Goal: Information Seeking & Learning: Check status

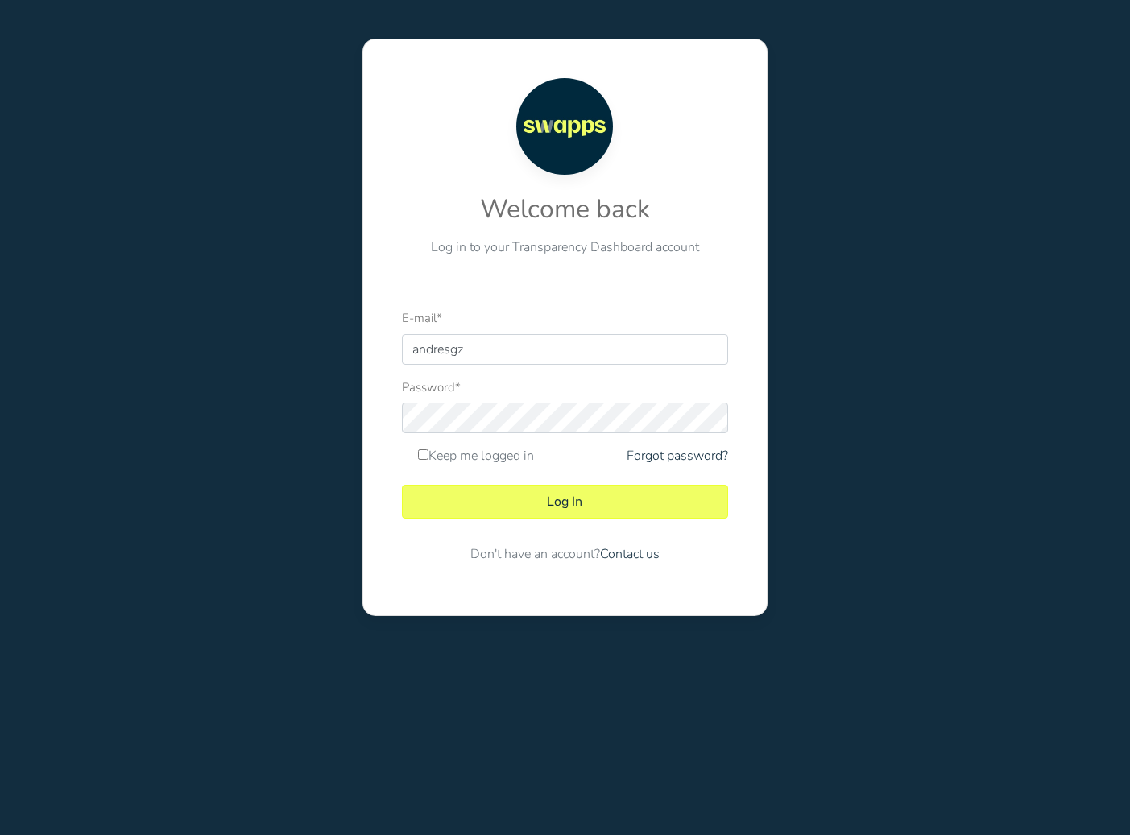
click at [402, 365] on div at bounding box center [402, 365] width 0 height 0
type input "andres@swapps.com"
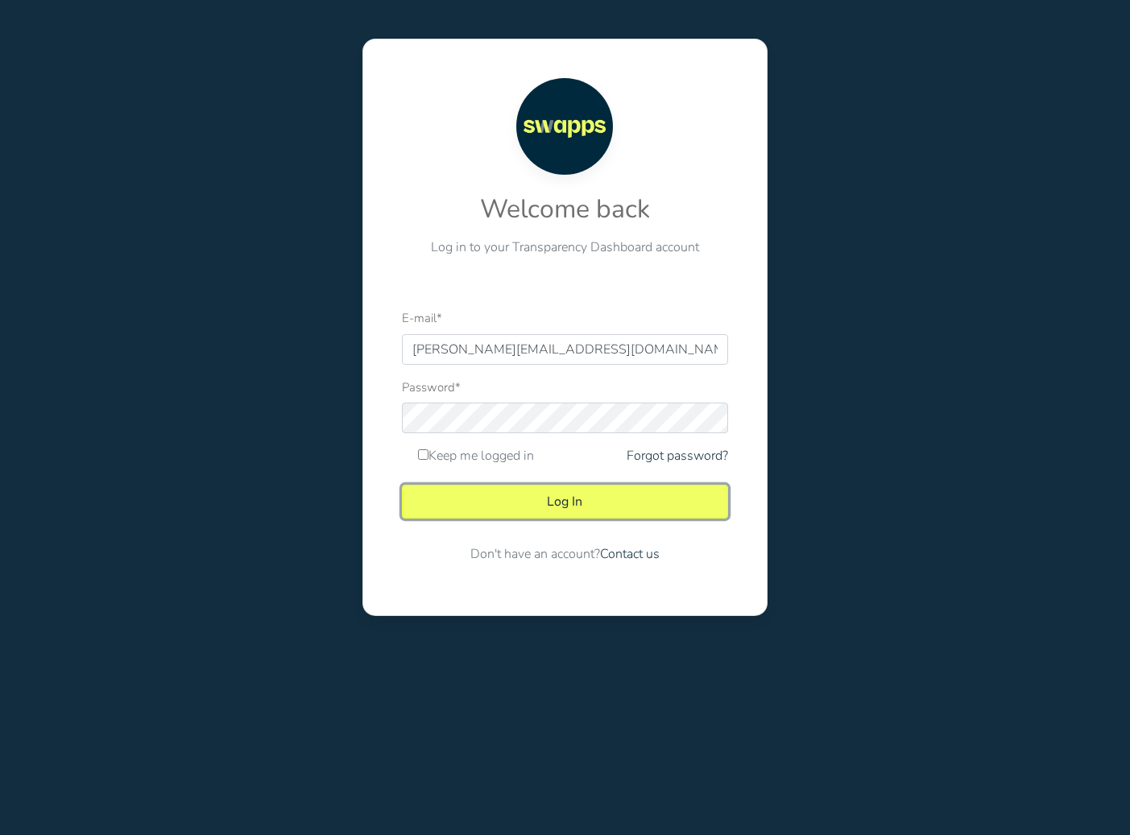
click at [625, 501] on button "Log In" at bounding box center [565, 502] width 326 height 34
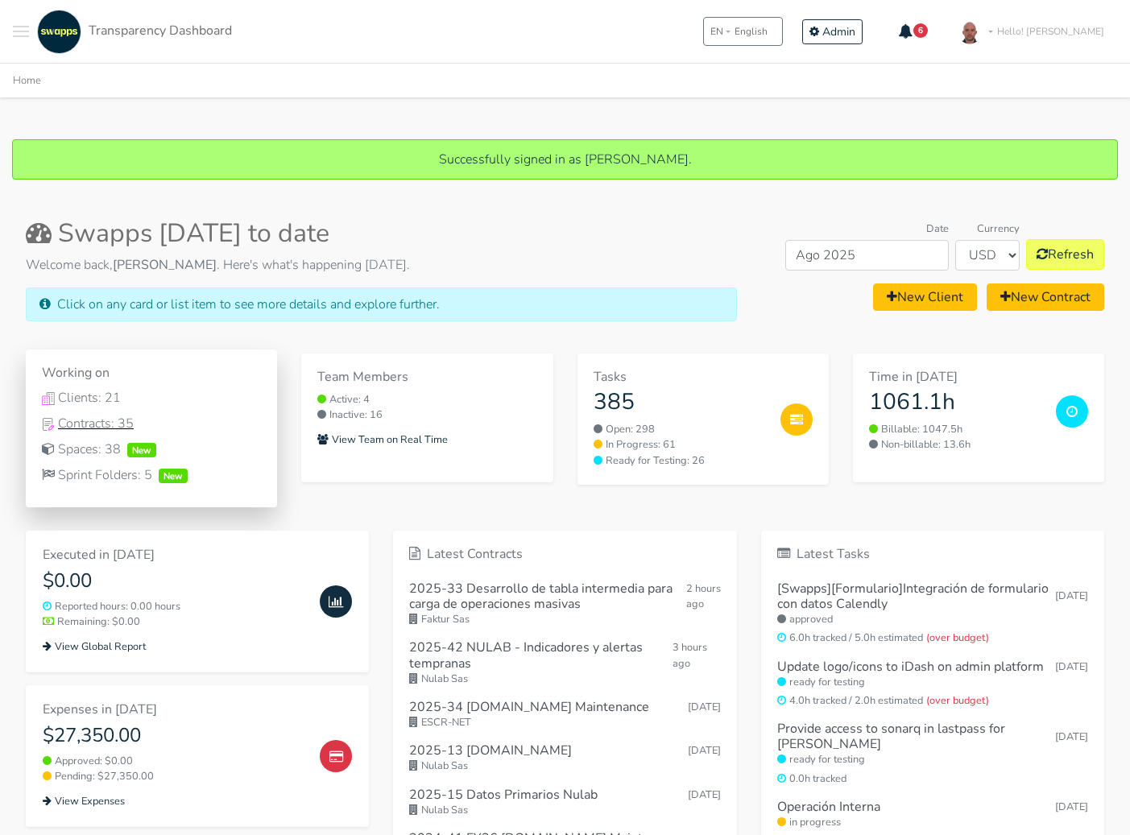
click at [102, 424] on div "Contracts: 35" at bounding box center [151, 423] width 219 height 19
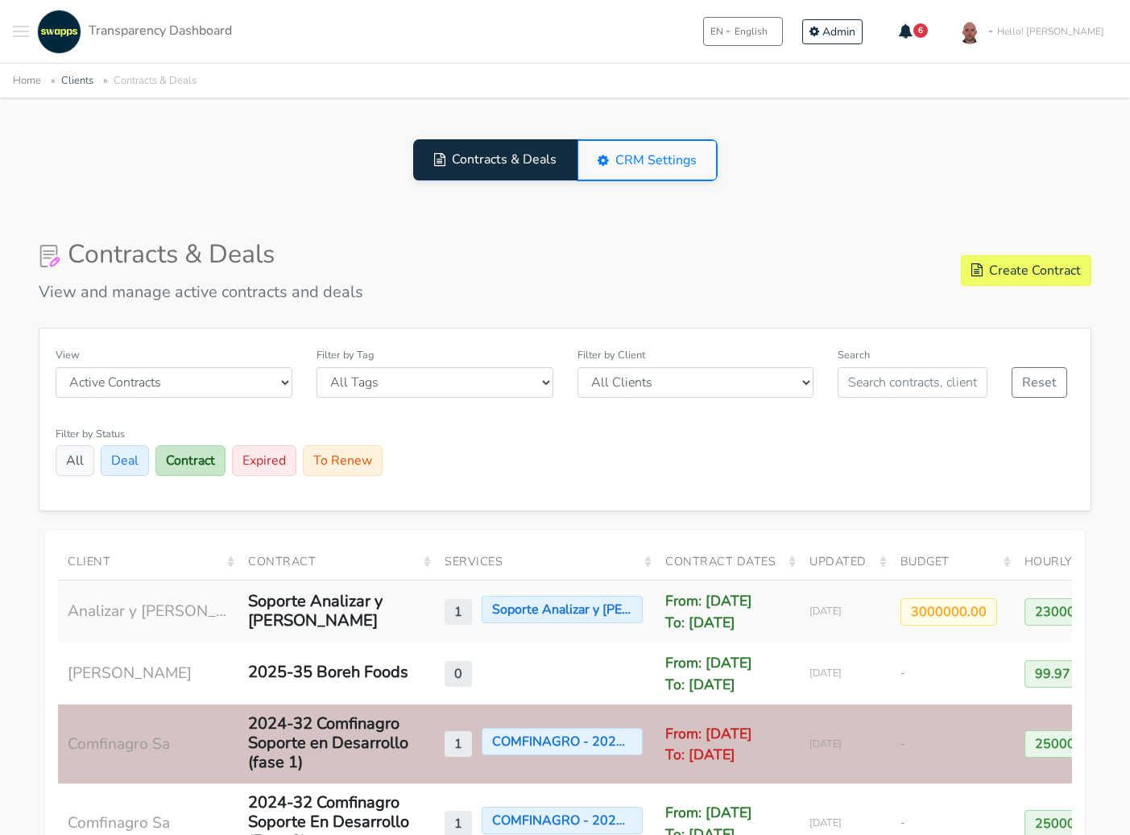
click at [329, 492] on div "Filter by Status All Deal Contract Expired To Renew" at bounding box center [564, 459] width 1043 height 71
click at [354, 293] on p "View and manage active contracts and deals" at bounding box center [201, 292] width 325 height 19
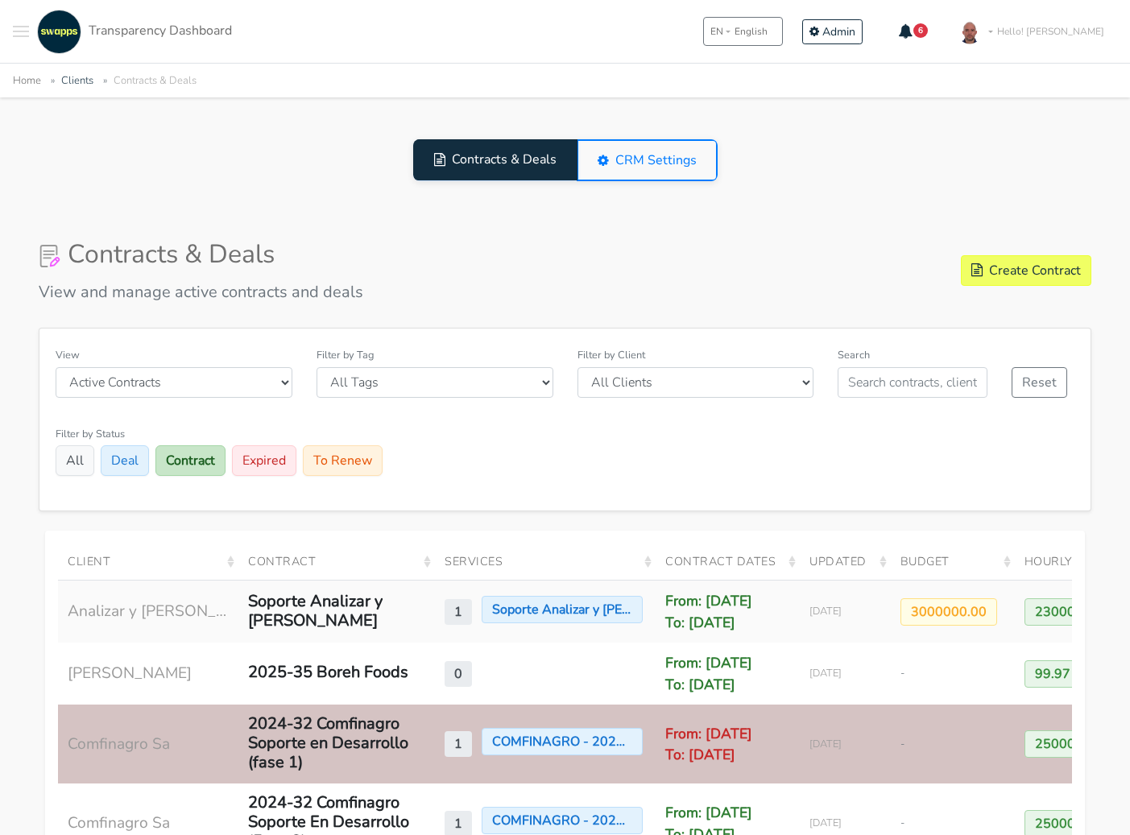
click at [354, 293] on p "View and manage active contracts and deals" at bounding box center [201, 292] width 325 height 19
click at [389, 499] on div "View Active Contracts Archived Contracts Filter by Tag All Tags Colombia COlomb…" at bounding box center [564, 419] width 1051 height 181
click at [110, 435] on label "Filter by Status" at bounding box center [90, 434] width 69 height 15
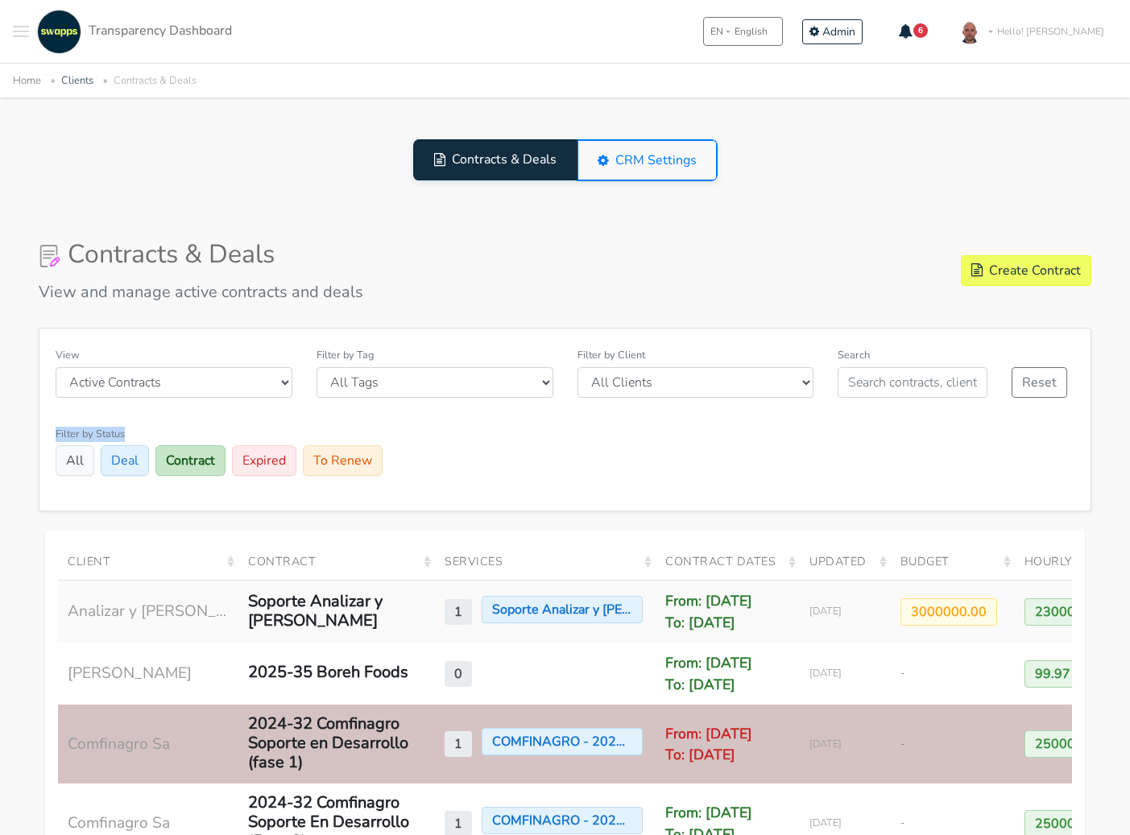
click at [110, 435] on label "Filter by Status" at bounding box center [90, 434] width 69 height 15
click at [169, 430] on div "Filter by Status All Deal Contract Expired To Renew" at bounding box center [564, 459] width 1043 height 71
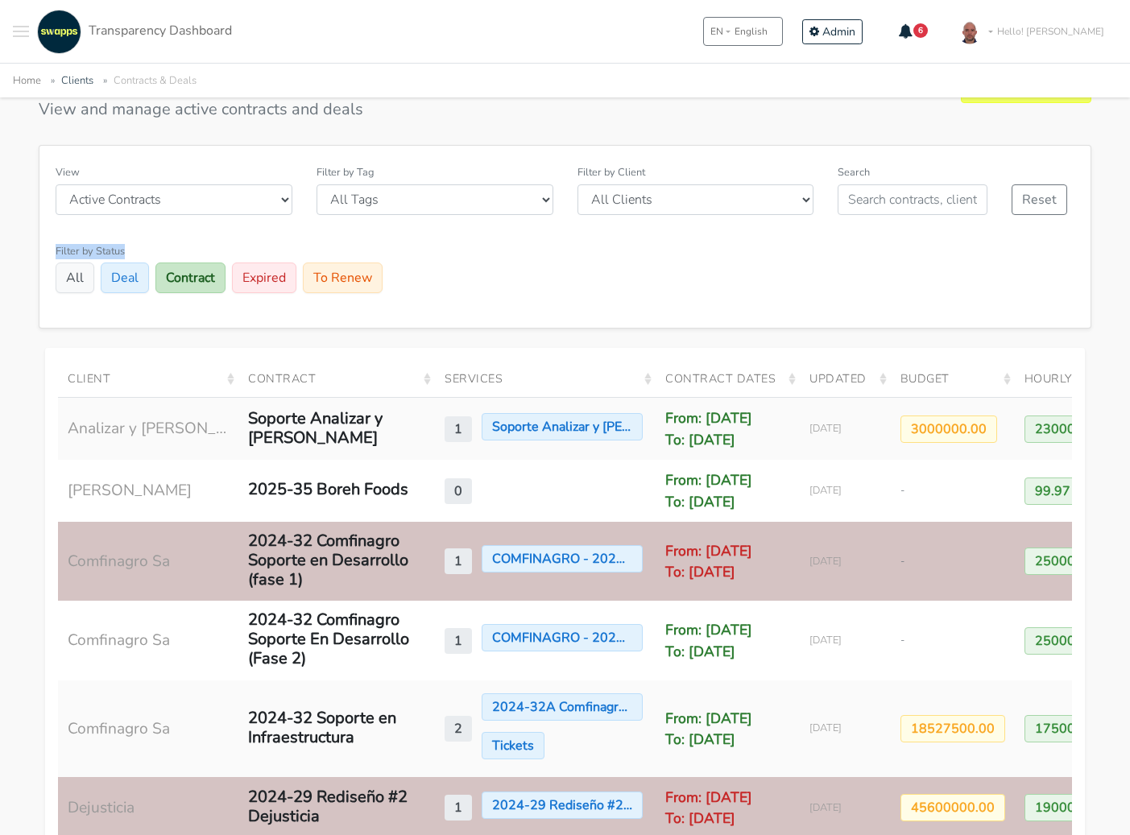
scroll to position [188, 0]
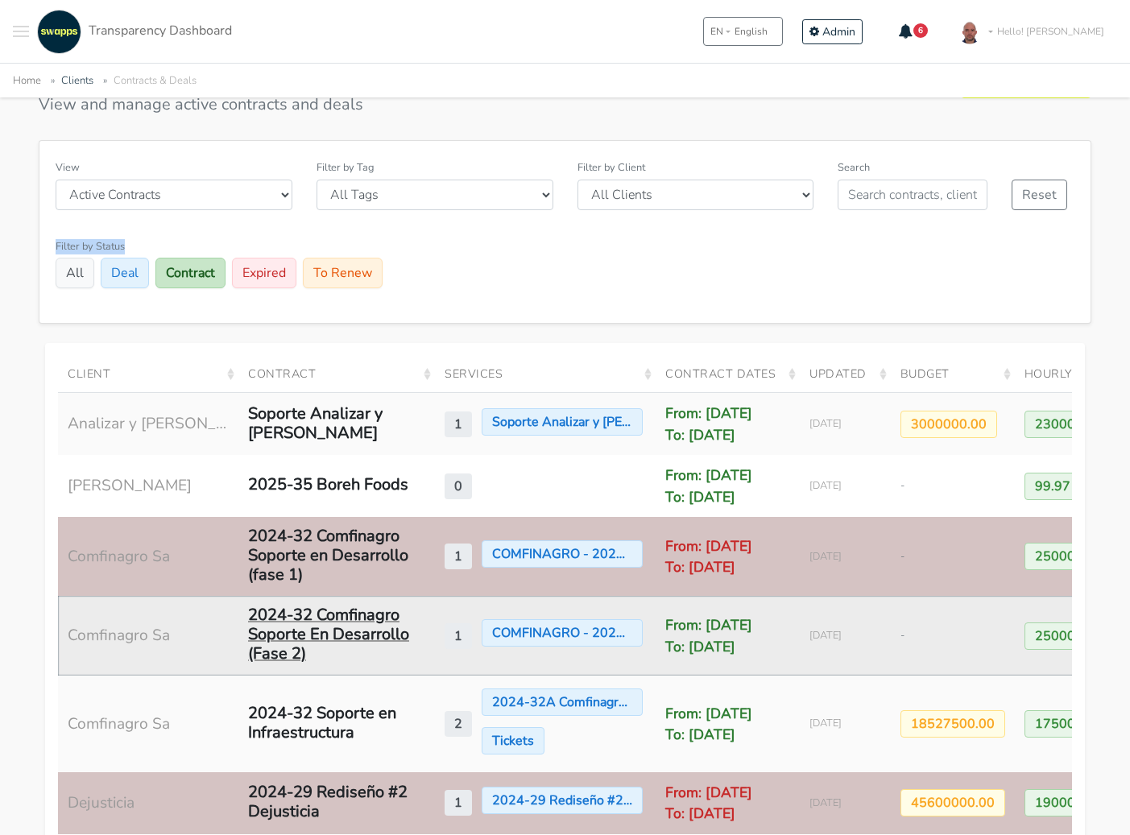
click at [301, 664] on div "2024-32 Comfinagro Soporte En Desarrollo (Fase 2)" at bounding box center [336, 635] width 177 height 58
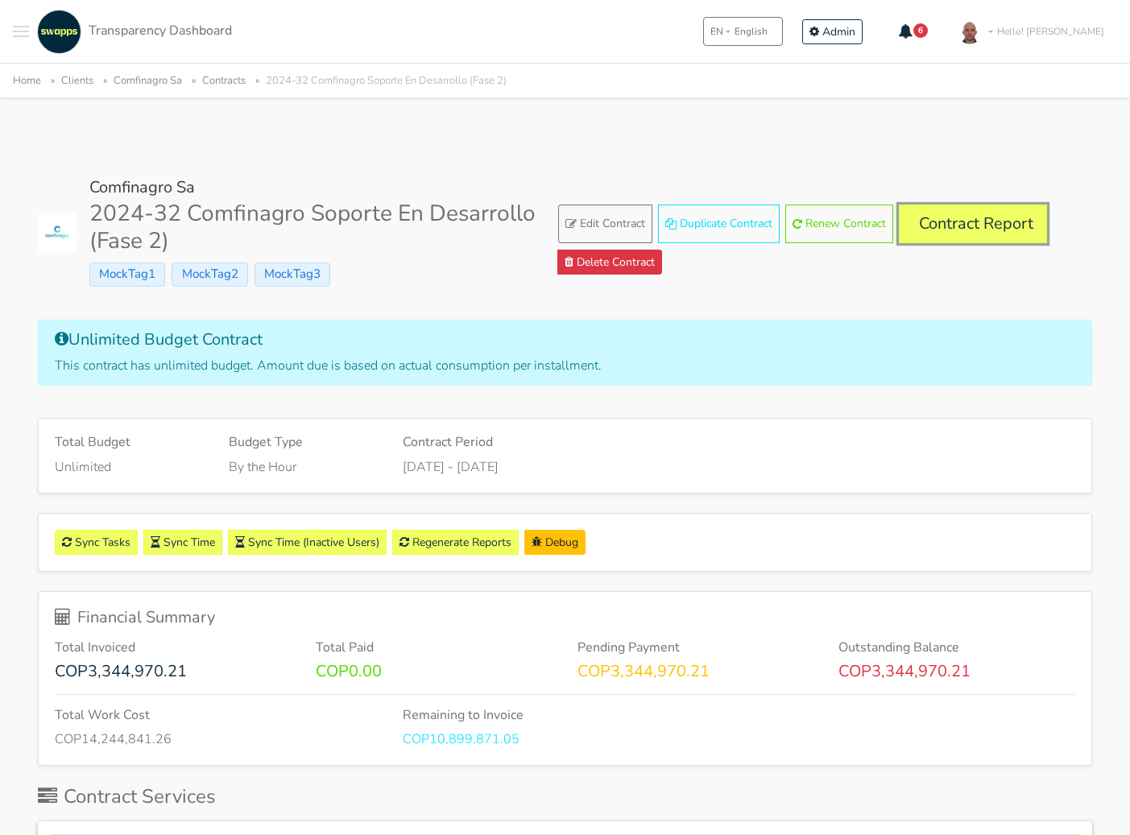
click at [974, 242] on link "Contract Report" at bounding box center [973, 224] width 148 height 39
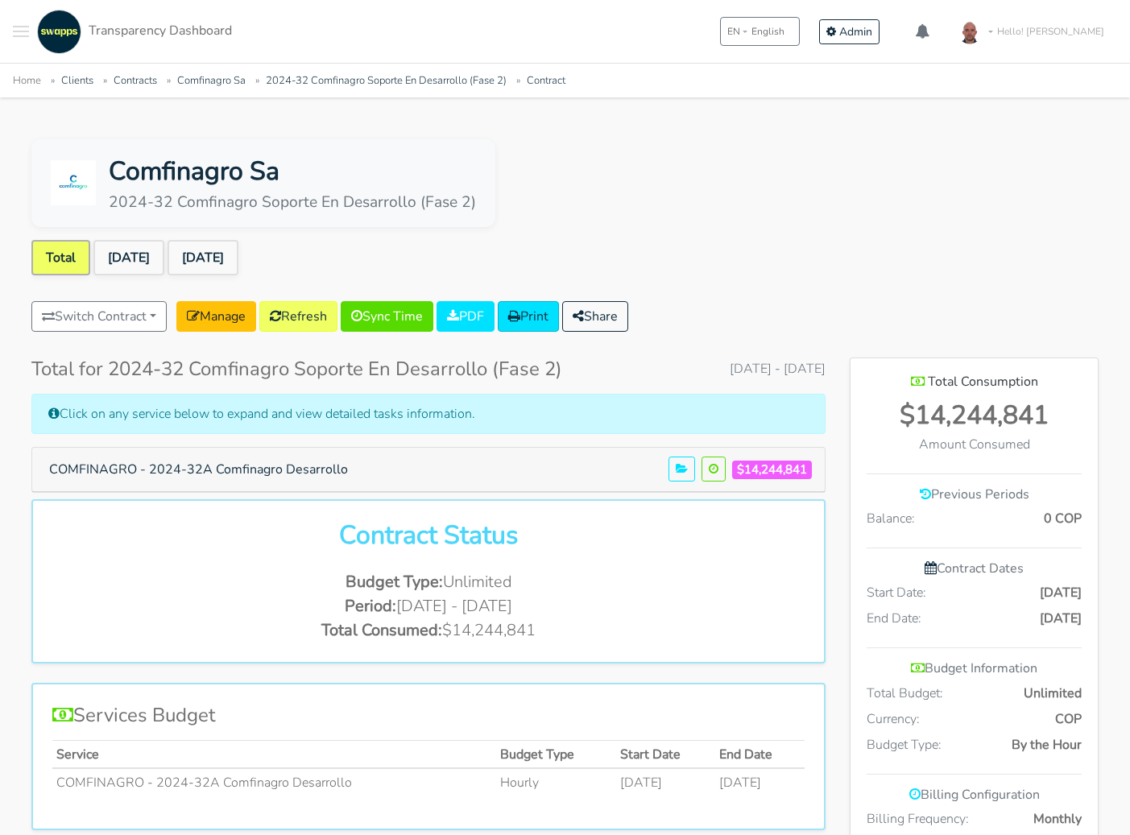
scroll to position [847, 247]
click at [130, 257] on link "[DATE]" at bounding box center [128, 257] width 71 height 35
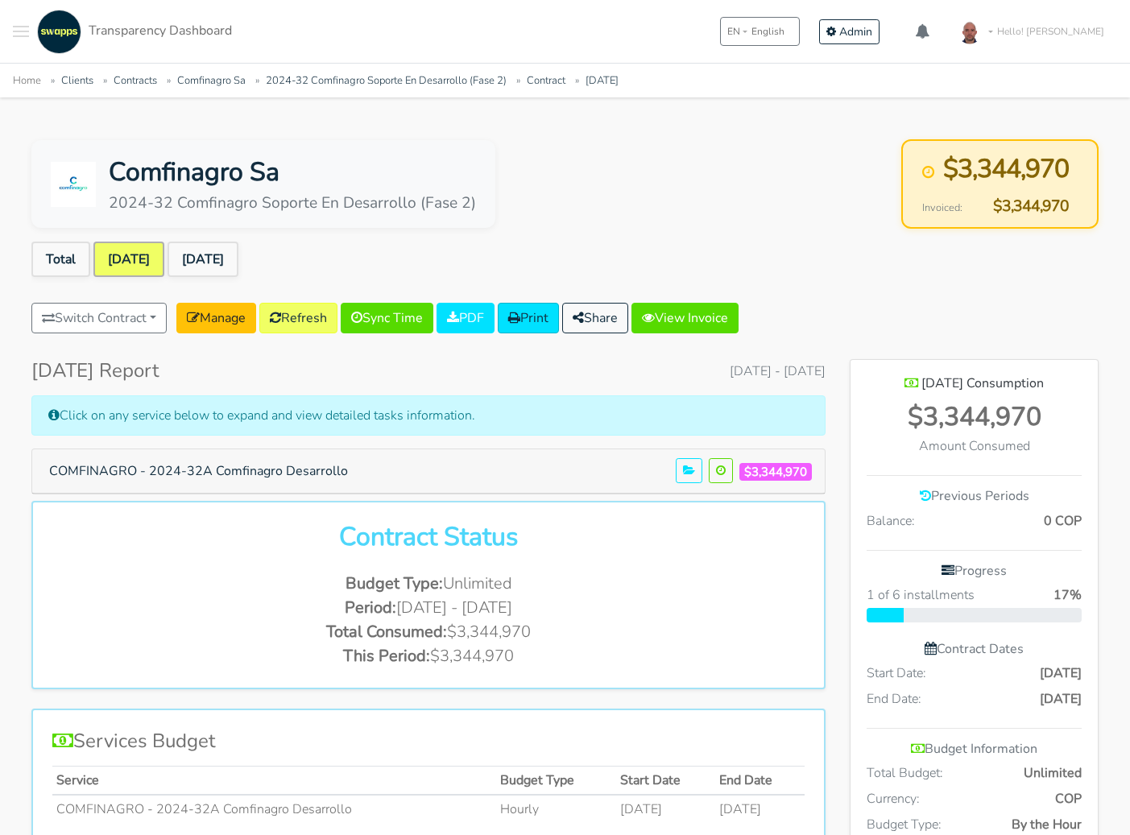
scroll to position [871, 247]
click at [201, 263] on link "[DATE]" at bounding box center [202, 259] width 71 height 35
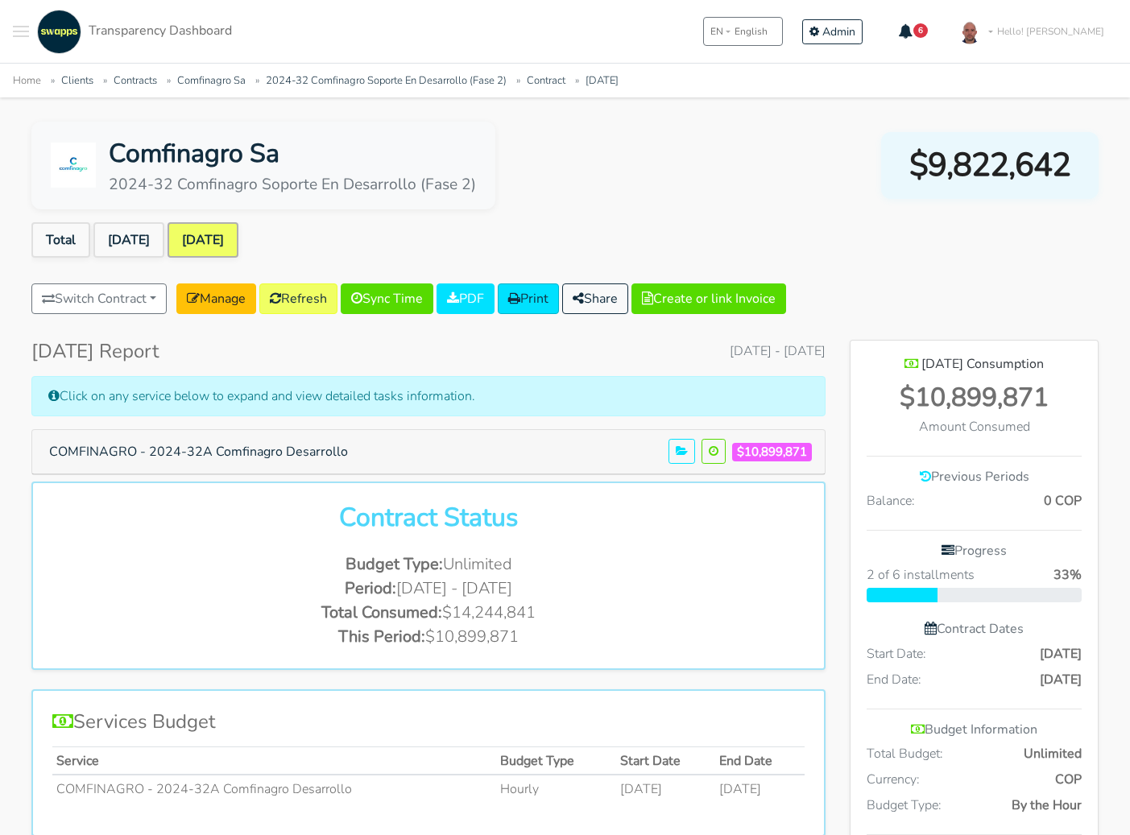
scroll to position [13, 0]
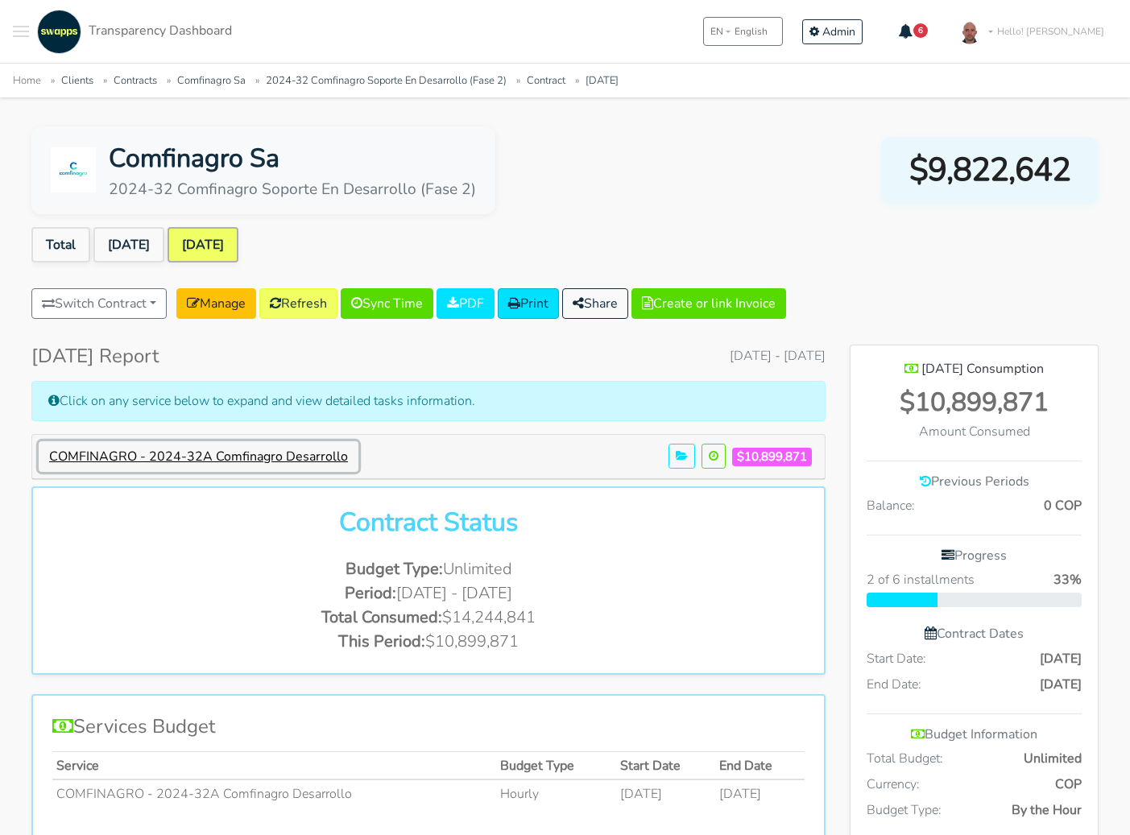
click at [238, 449] on button "COMFINAGRO - 2024-32A Comfinagro Desarrollo" at bounding box center [199, 456] width 320 height 31
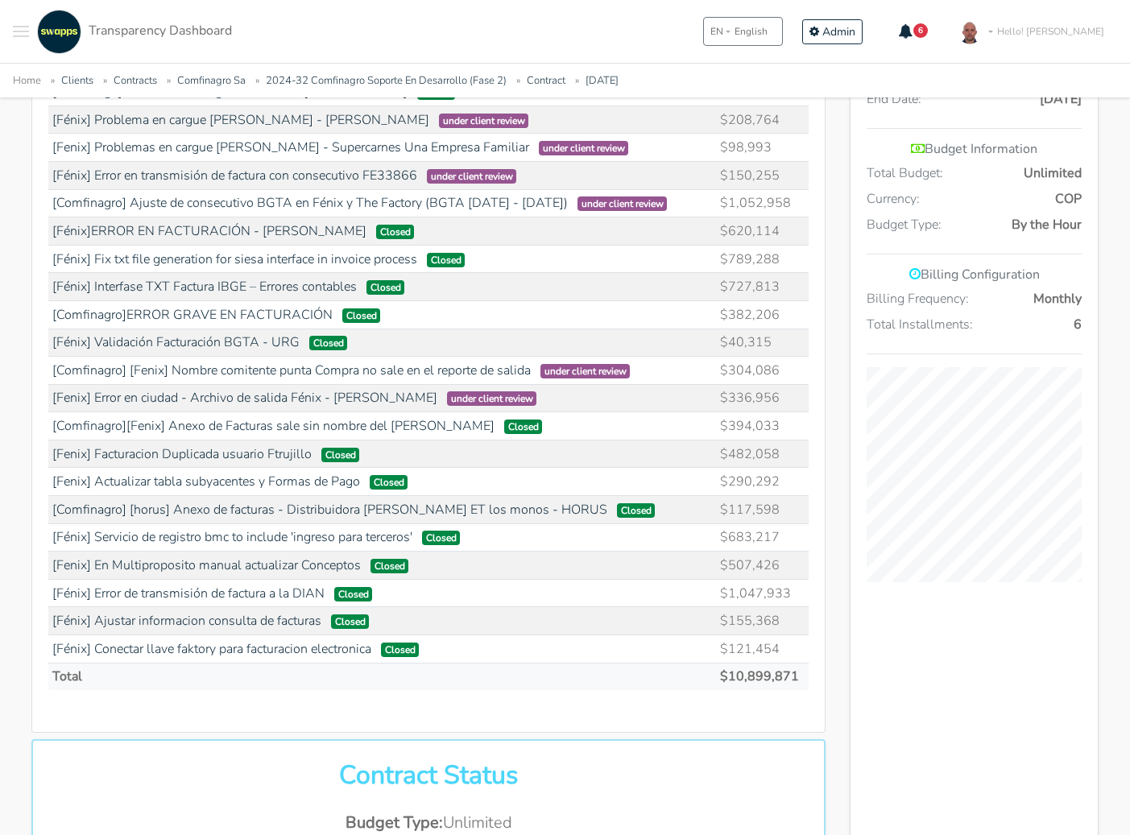
scroll to position [598, 0]
click at [396, 201] on link "[Comfinagro] Ajuste de consecutivo BGTA en Fénix y The Factory (BGTA 1314 - 133…" at bounding box center [309, 204] width 515 height 18
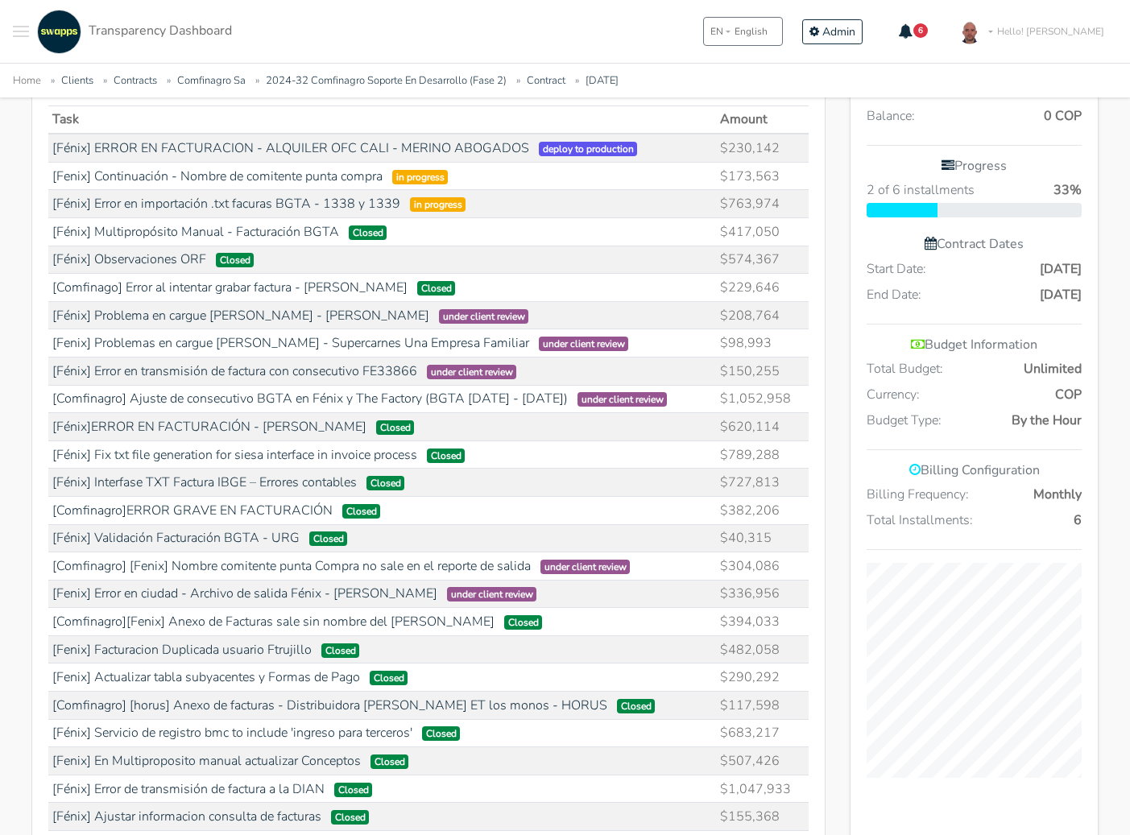
scroll to position [403, 0]
click at [837, 648] on div "Aug 2025 Consumption $10,899,871 Amount Consumed Previous Periods Balance: 0 CO…" at bounding box center [973, 810] width 273 height 1712
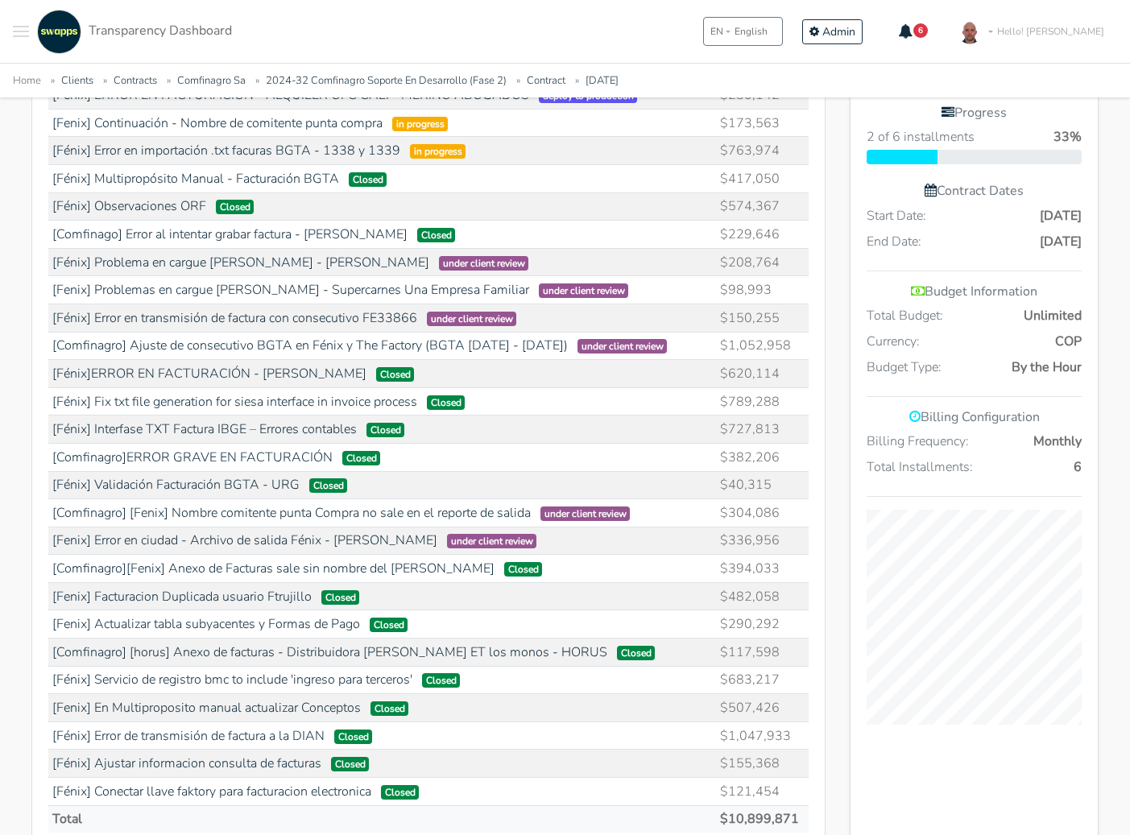
scroll to position [455, 0]
click at [830, 720] on div "Aug 2025 Report August 1, 2025 - August 31, 2025 Click on any service below to …" at bounding box center [428, 759] width 818 height 1712
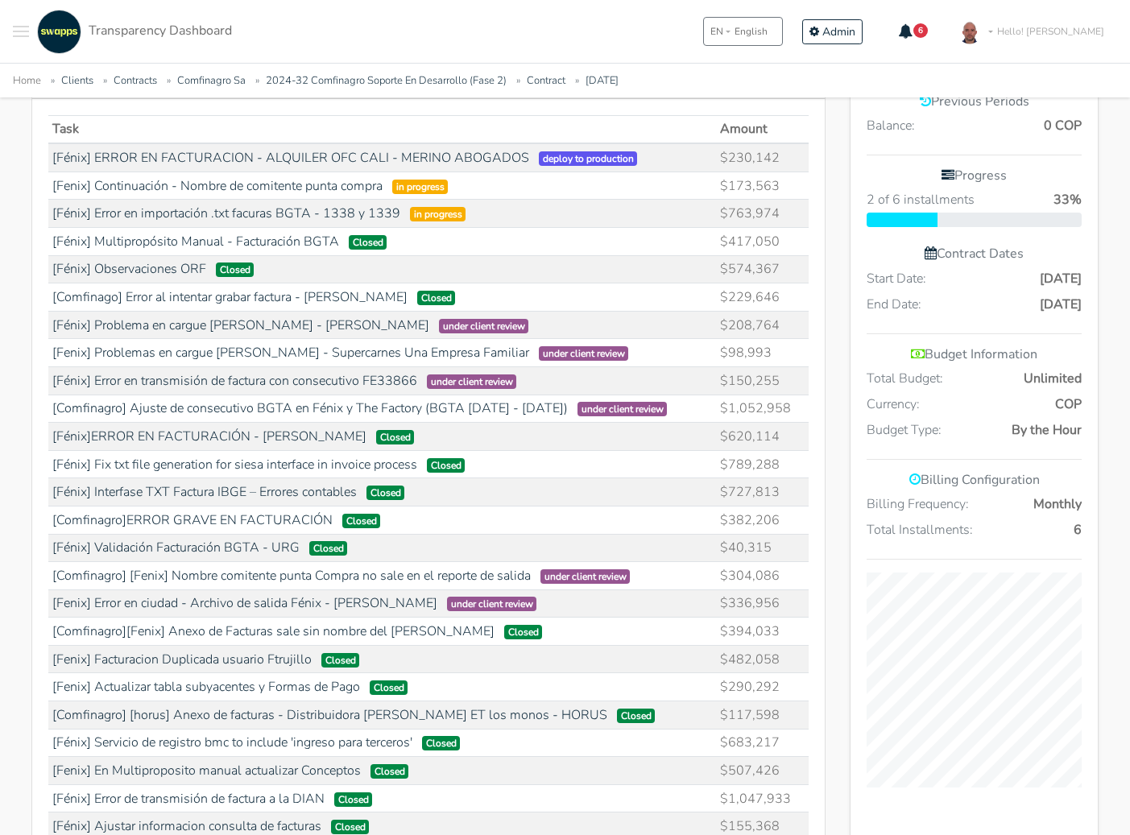
scroll to position [0, 0]
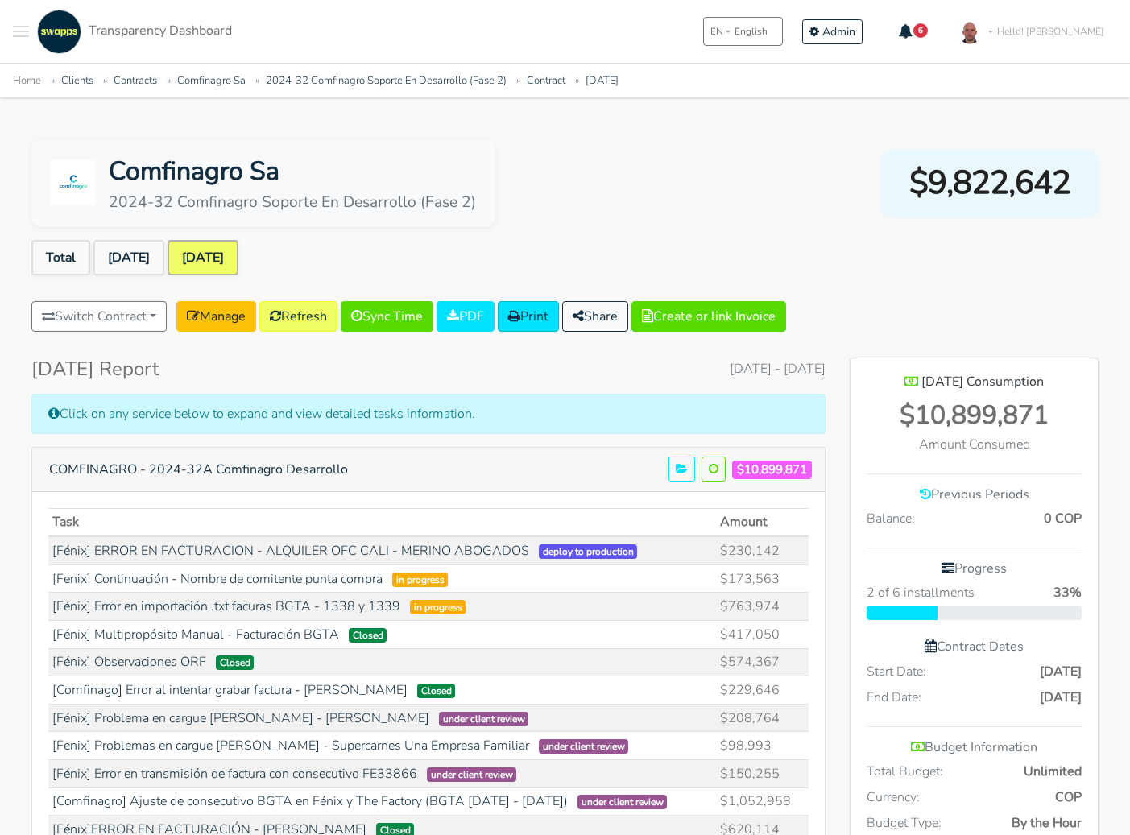
click at [219, 416] on div "Click on any service below to expand and view detailed tasks information." at bounding box center [428, 414] width 794 height 40
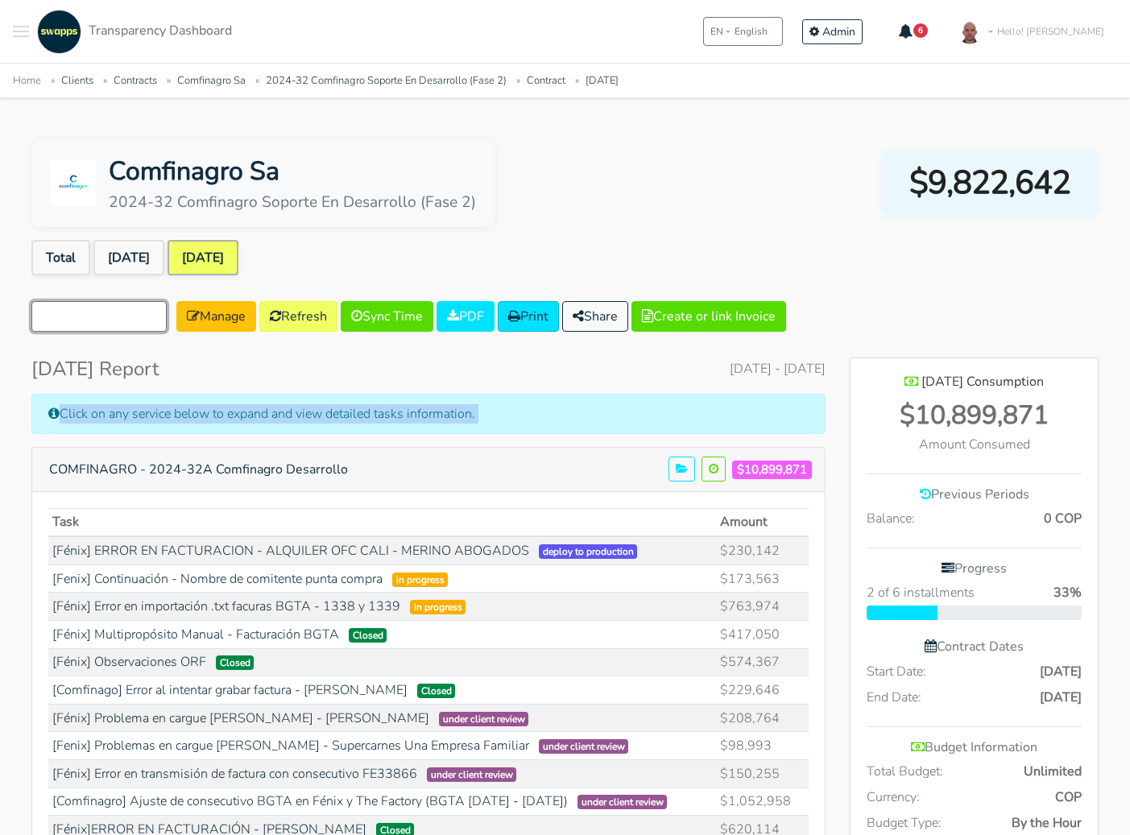
click at [146, 318] on button "Switch Contract" at bounding box center [98, 316] width 135 height 31
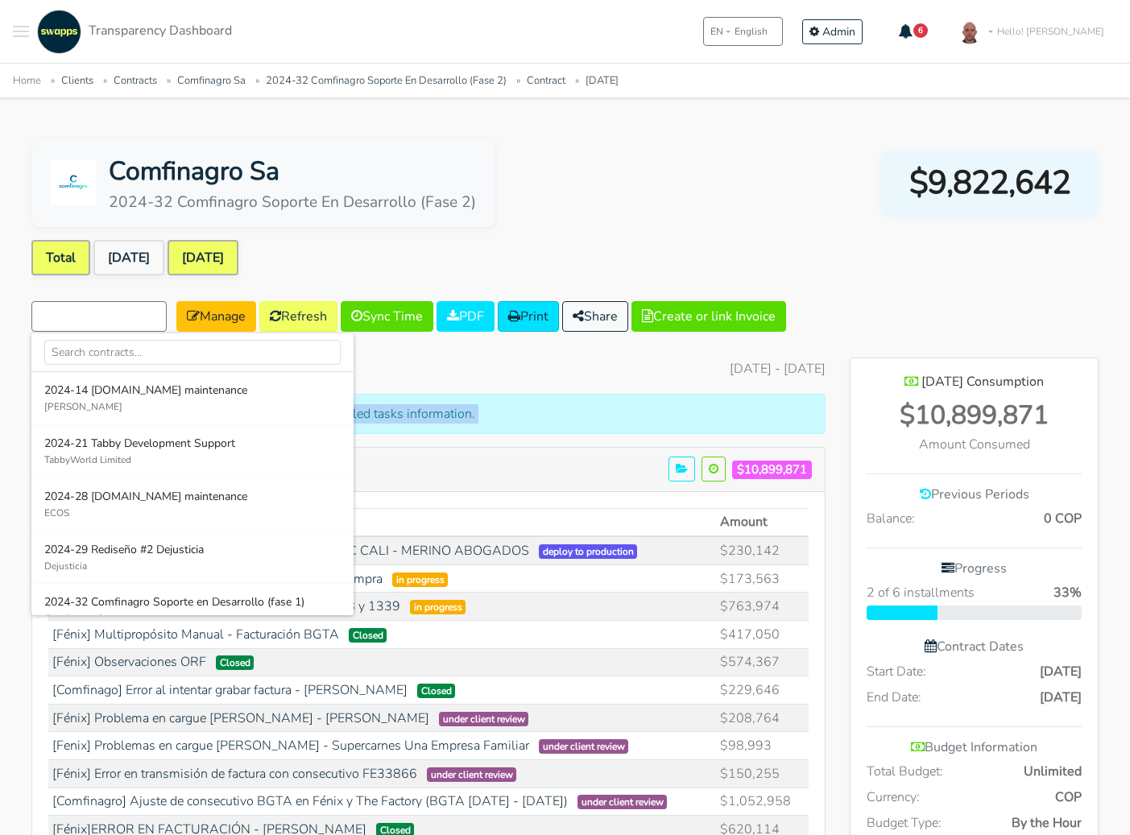
click at [60, 254] on link "Total" at bounding box center [60, 257] width 59 height 35
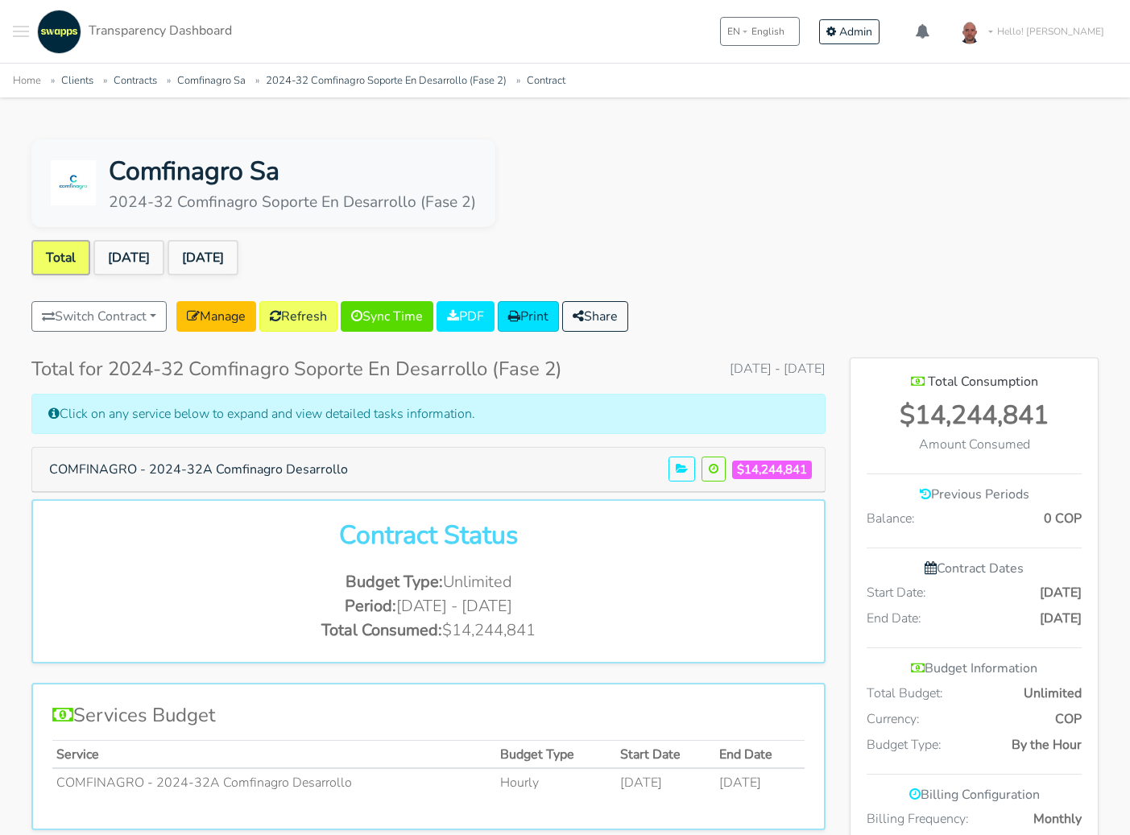
scroll to position [847, 247]
click at [157, 309] on button "Switch Contract" at bounding box center [98, 316] width 135 height 31
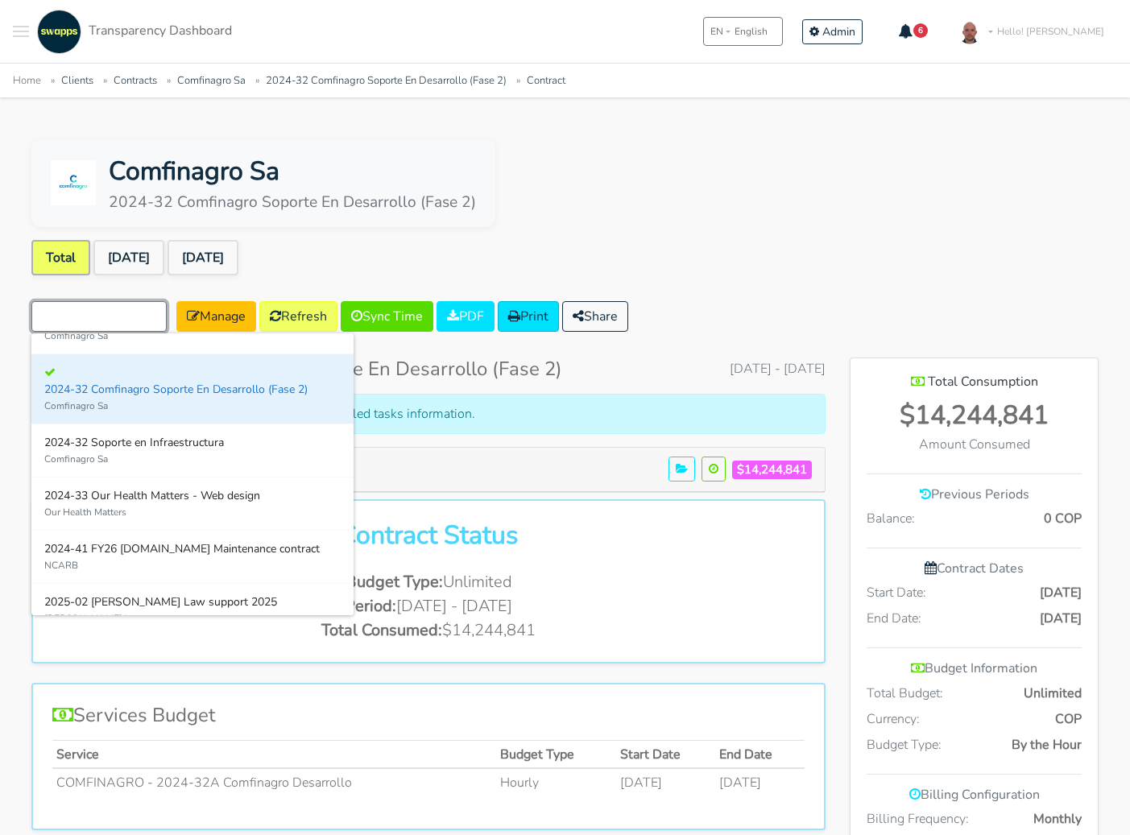
scroll to position [287, 0]
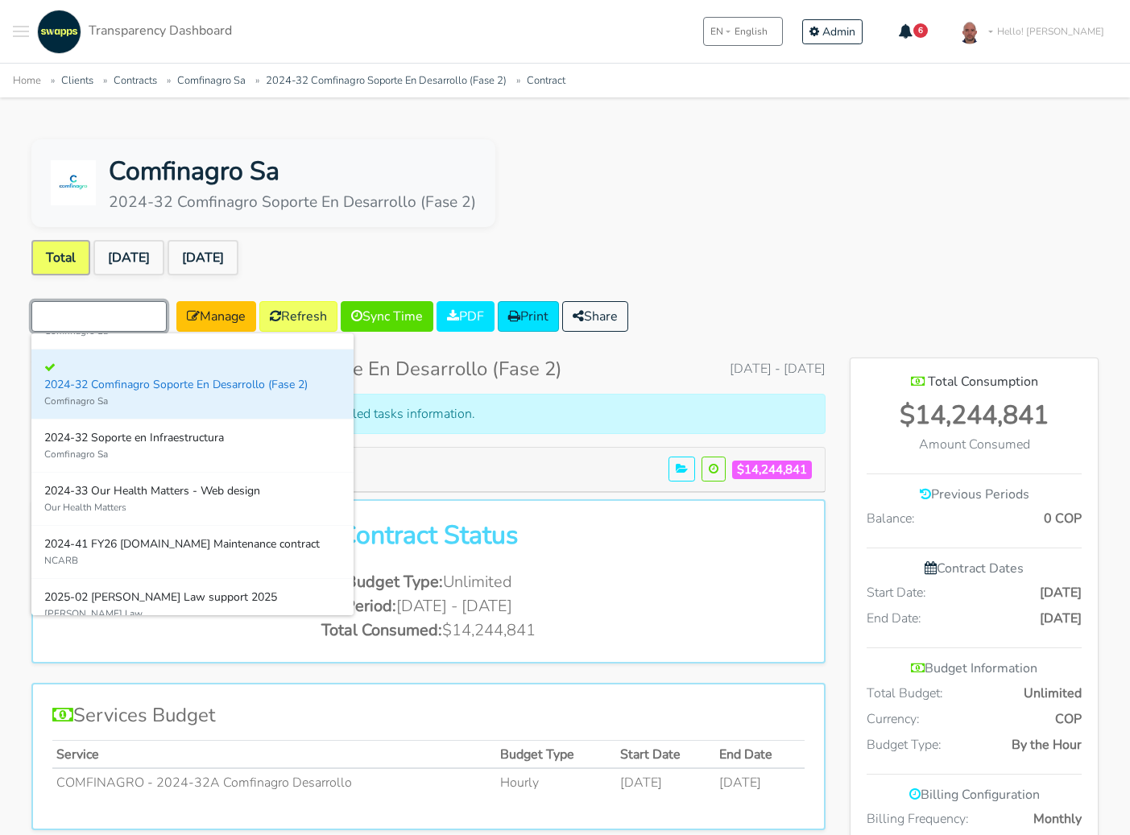
click at [130, 316] on button "Switch Contract" at bounding box center [98, 316] width 135 height 31
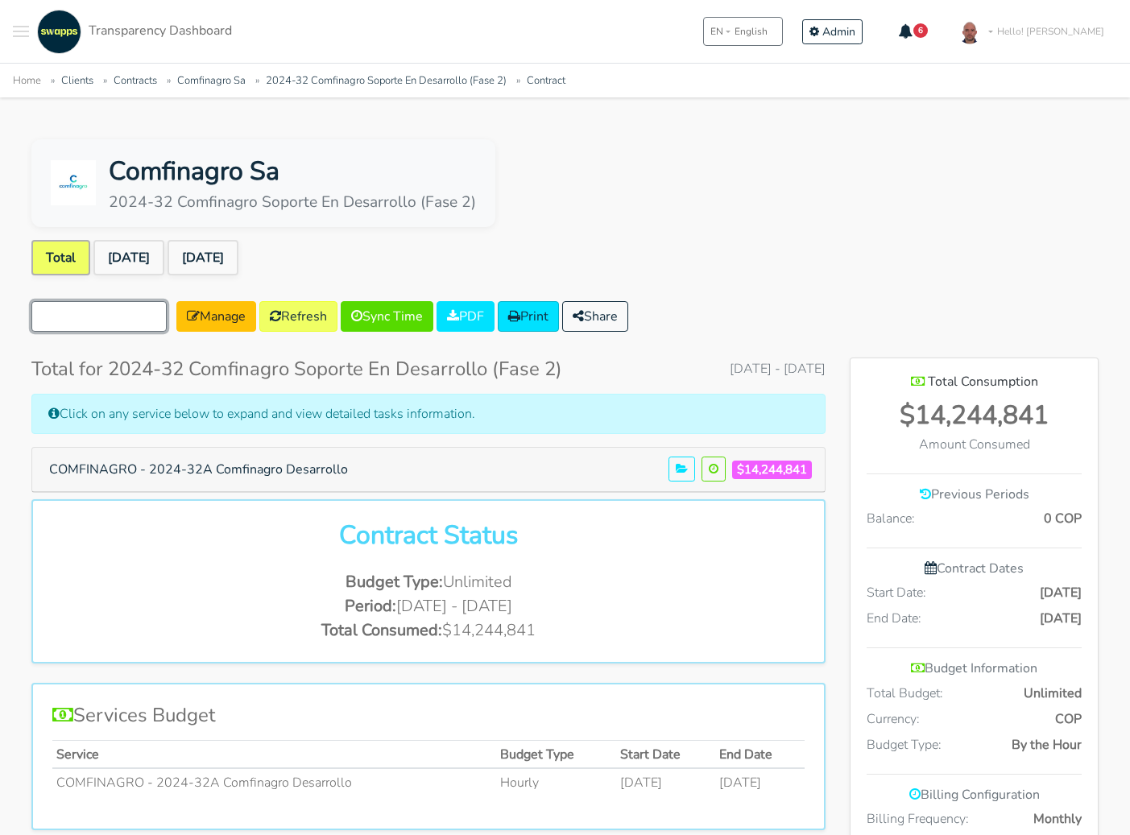
click at [130, 316] on button "Switch Contract" at bounding box center [98, 316] width 135 height 31
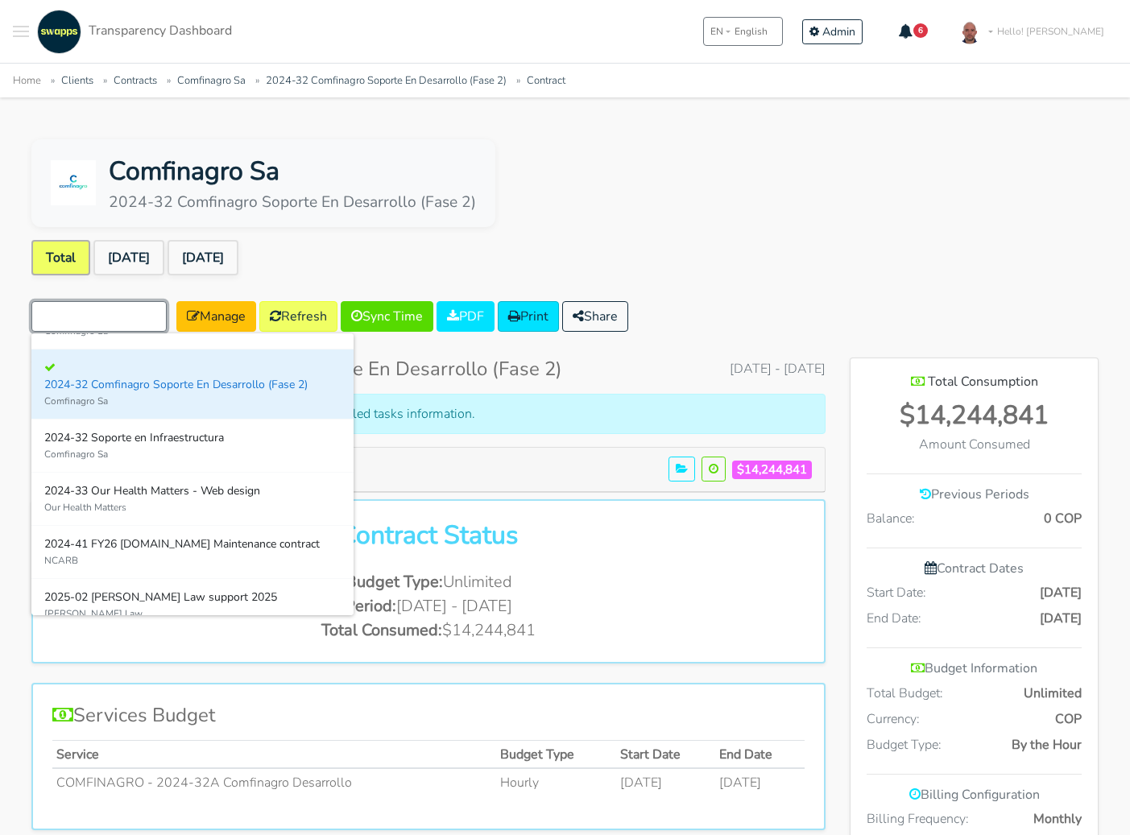
scroll to position [0, 0]
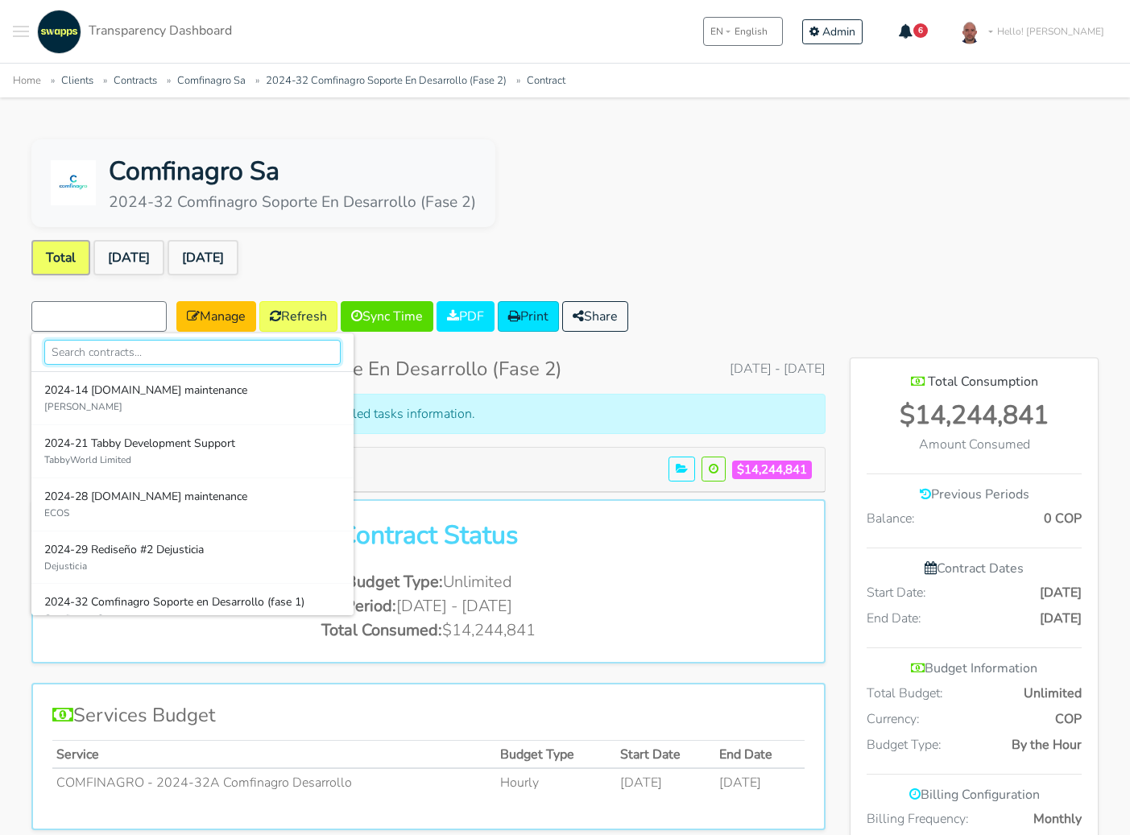
click at [128, 353] on input "text" at bounding box center [192, 352] width 296 height 25
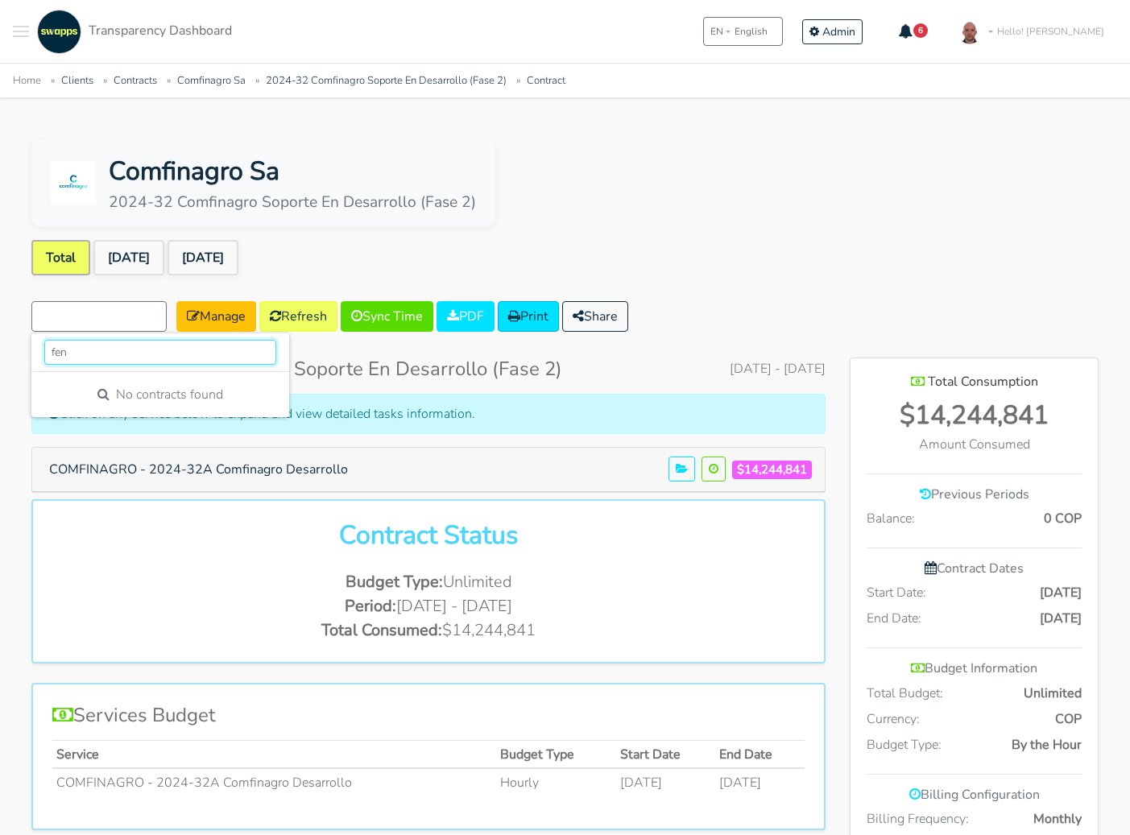
click at [80, 353] on input "fen" at bounding box center [160, 352] width 232 height 25
type input "fé"
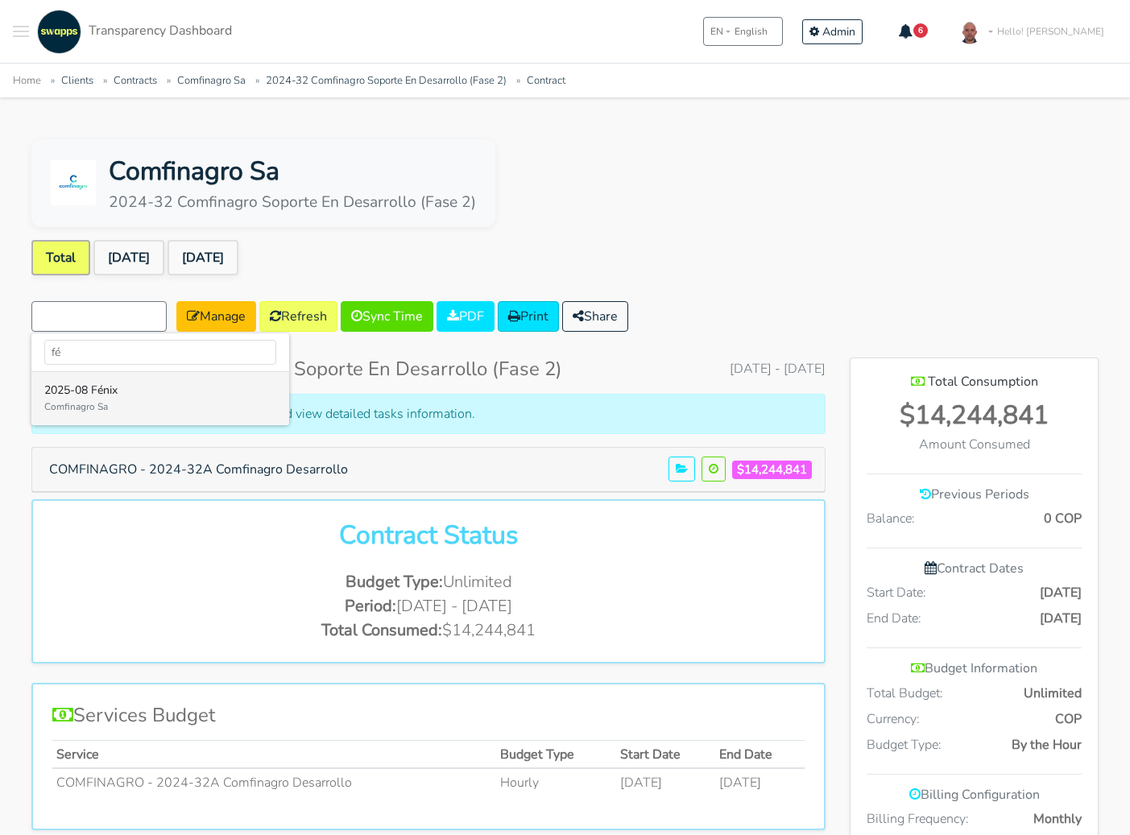
click at [114, 397] on div "2025-08 Fénix" at bounding box center [160, 390] width 232 height 17
click at [114, 397] on div "Click on any service below to expand and view detailed tasks information." at bounding box center [428, 414] width 794 height 40
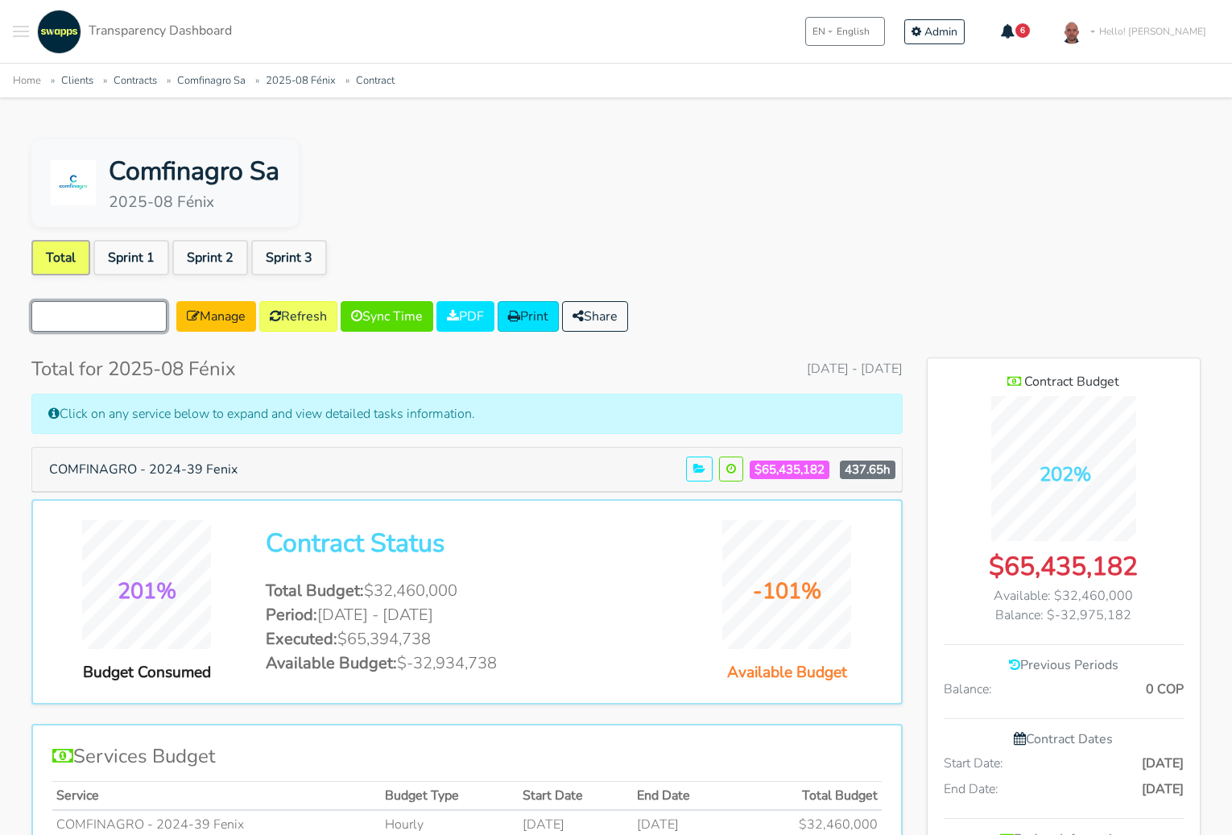
click at [139, 317] on button "Switch Contract" at bounding box center [98, 316] width 135 height 31
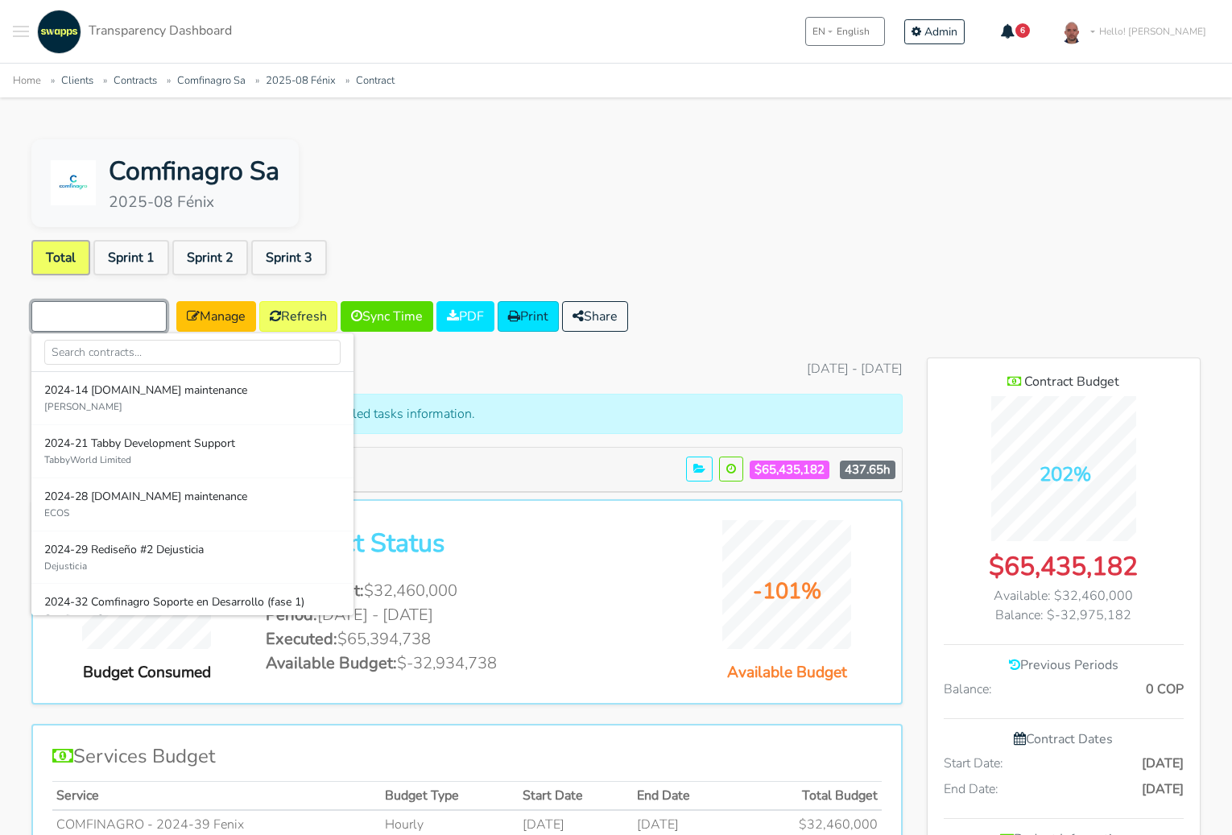
click at [150, 321] on button "Switch Contract" at bounding box center [98, 316] width 135 height 31
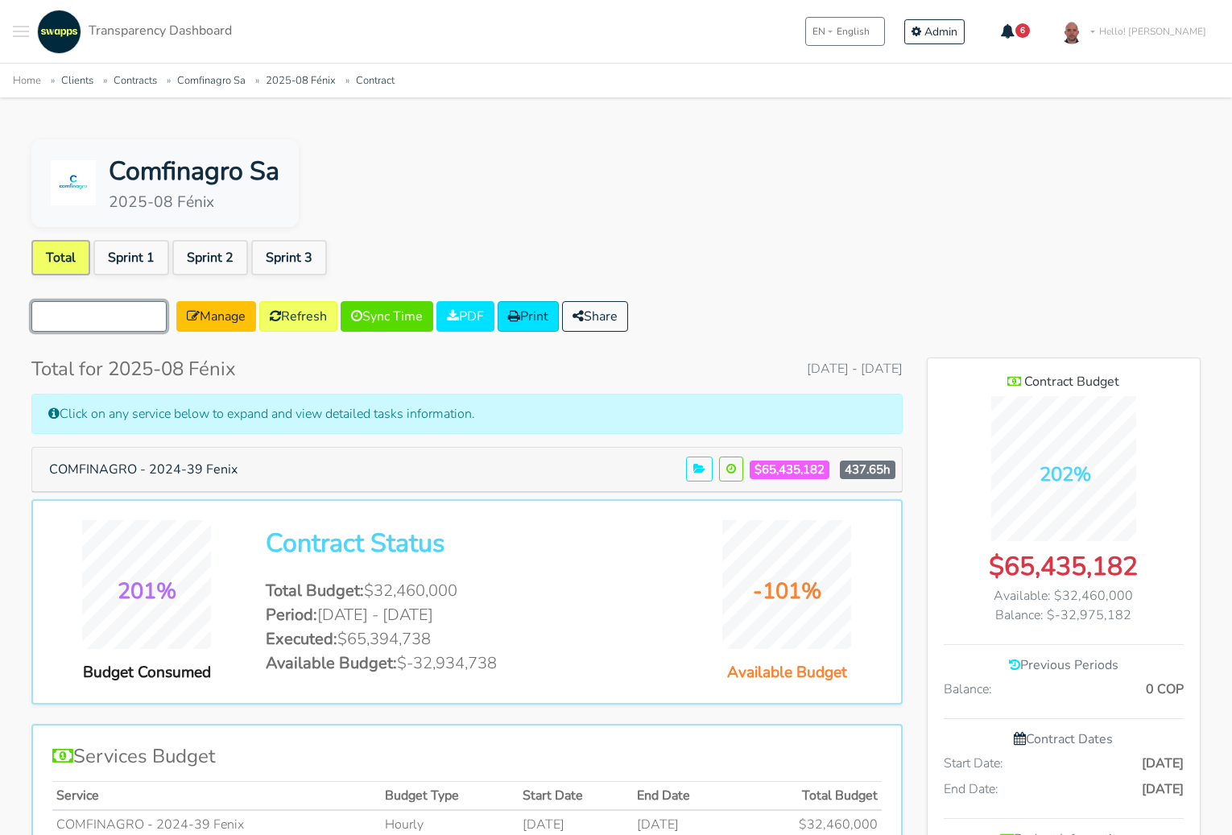
click at [128, 319] on button "Switch Contract" at bounding box center [98, 316] width 135 height 31
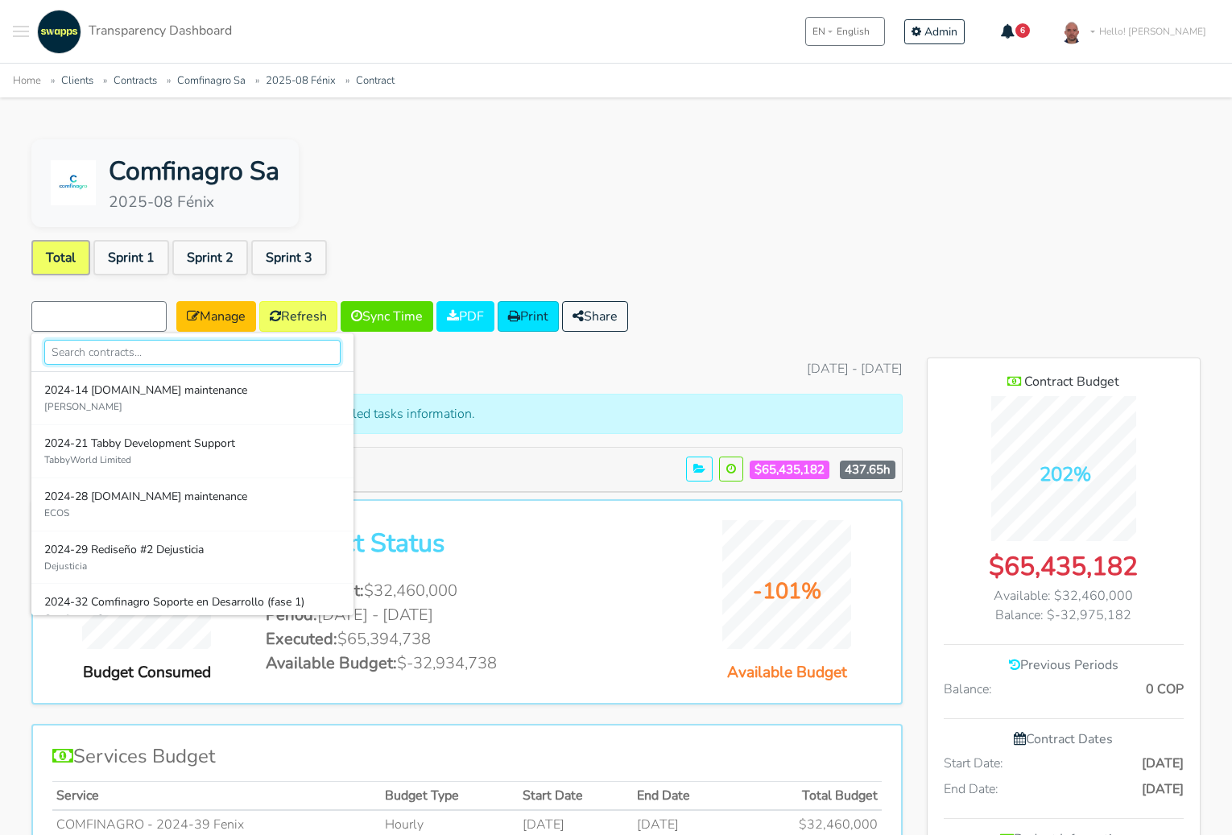
click at [123, 347] on input "text" at bounding box center [192, 352] width 296 height 25
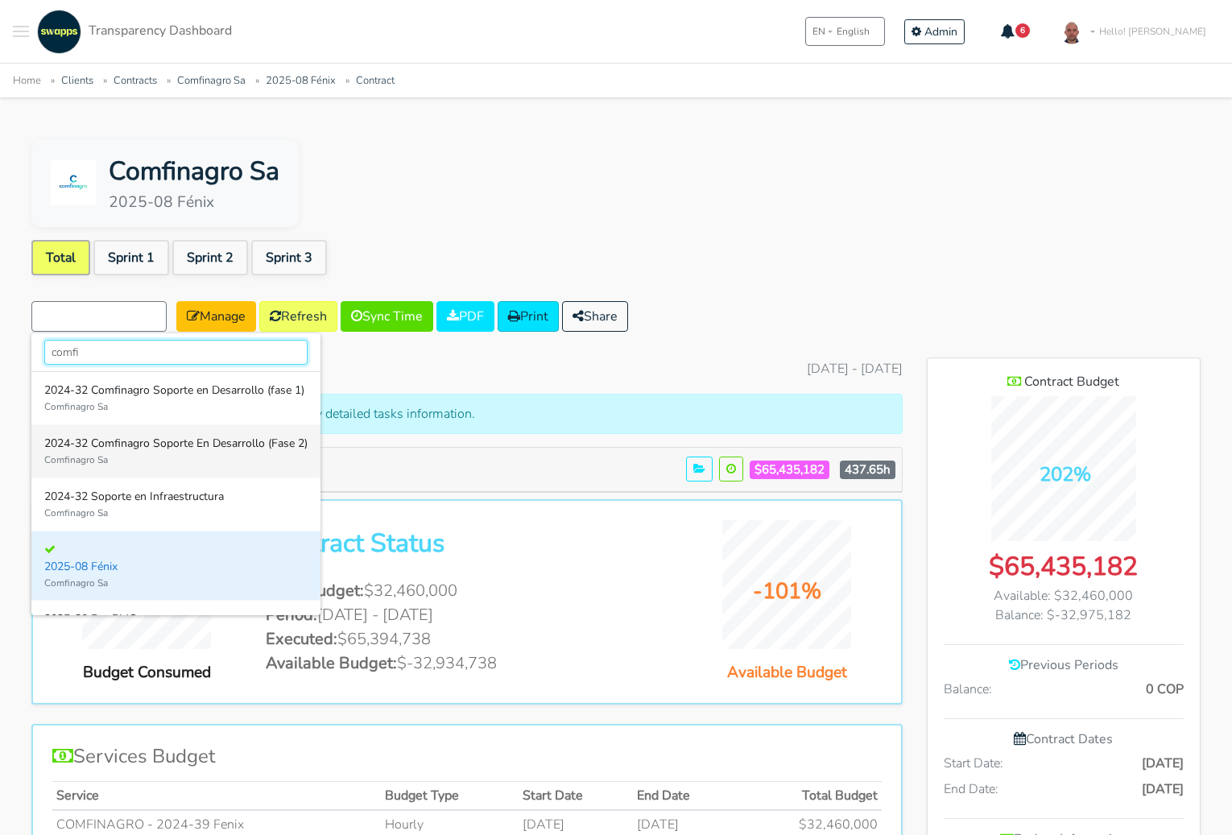
type input "comfi"
click at [190, 440] on div "2024-32 Comfinagro Soporte En Desarrollo (Fase 2)" at bounding box center [175, 443] width 263 height 17
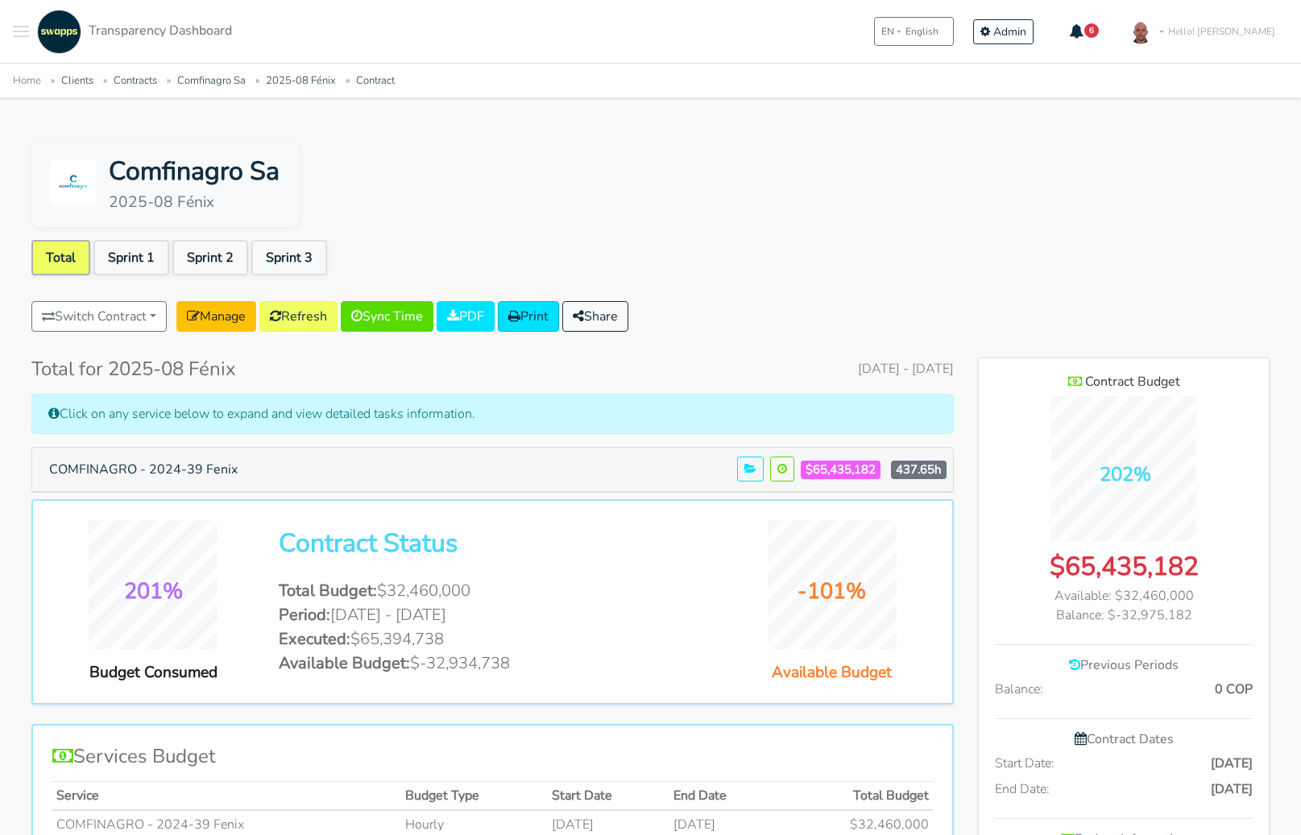
click at [945, 292] on div "Comfinagro Sa 2025-08 Fénix Total Sprint 1 Sprint 2 Sprint 3 Switch Contract co…" at bounding box center [650, 815] width 1276 height 1352
click at [911, 272] on ul "Total Sprint 1 Sprint 2 Sprint 3" at bounding box center [650, 261] width 1238 height 42
click at [908, 273] on ul "Total Sprint 1 Sprint 2 Sprint 3" at bounding box center [650, 261] width 1238 height 42
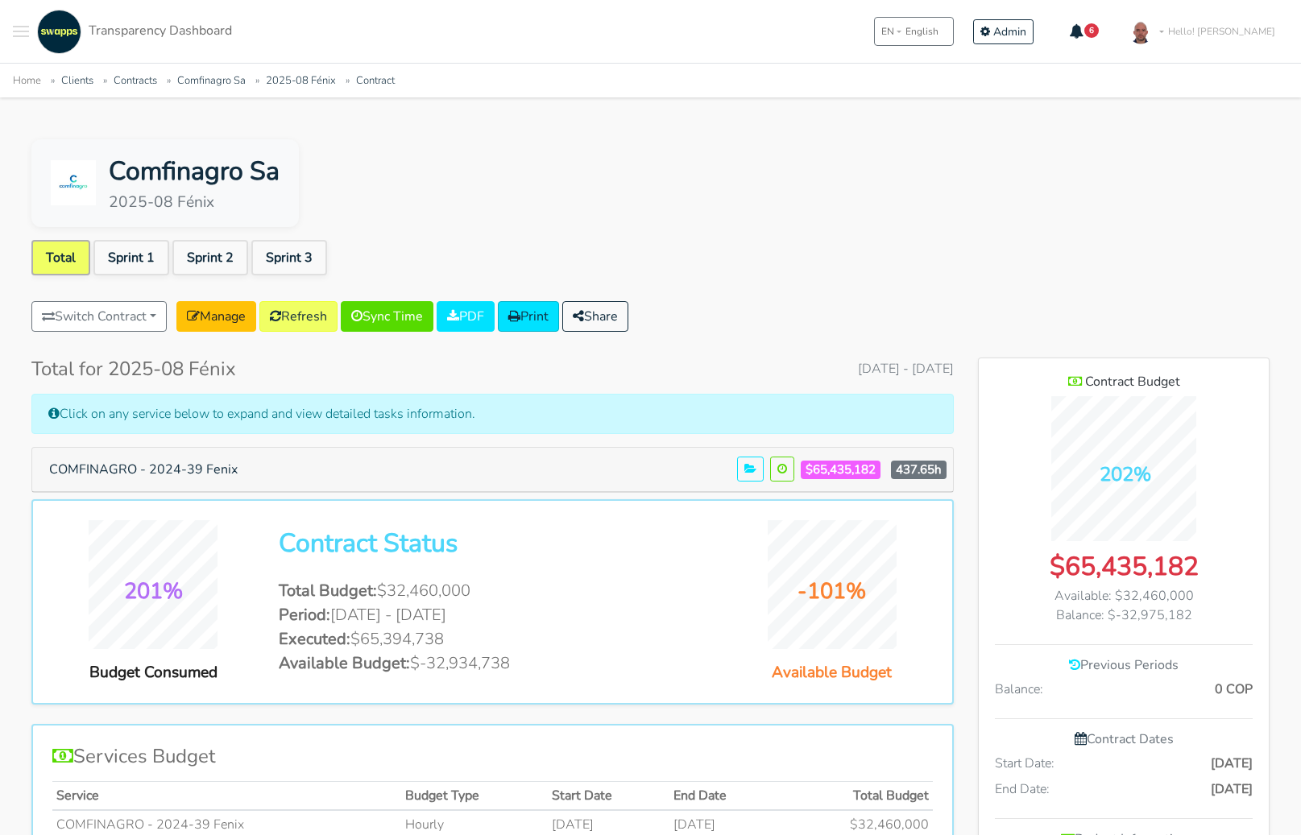
click at [908, 274] on ul "Total Sprint 1 Sprint 2 Sprint 3" at bounding box center [650, 261] width 1238 height 42
click at [908, 275] on ul "Total Sprint 1 Sprint 2 Sprint 3" at bounding box center [650, 261] width 1238 height 42
click at [909, 275] on ul "Total Sprint 1 Sprint 2 Sprint 3" at bounding box center [650, 261] width 1238 height 42
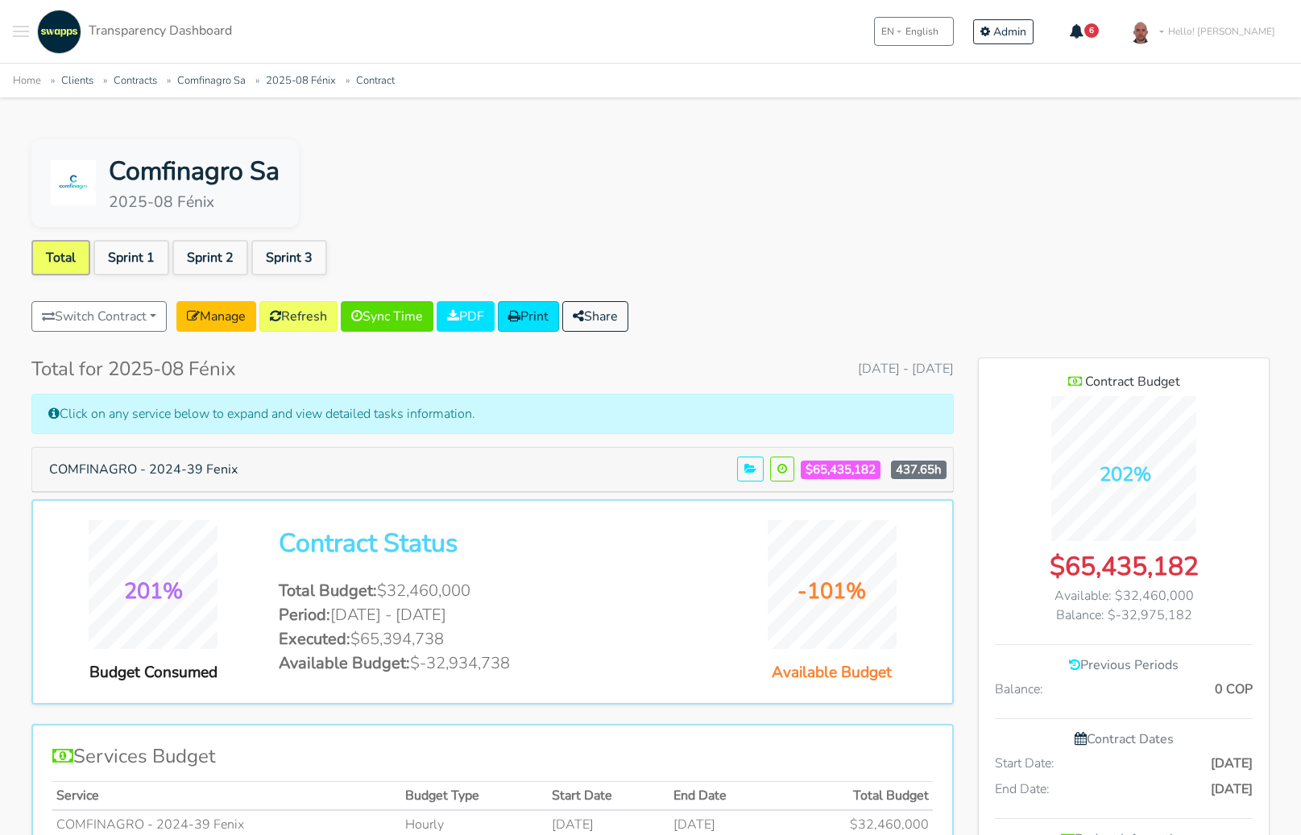
click at [888, 304] on div "Switch Contract comfi 2024-14 wlwilson.com maintenance Wayne Wilson ECOS Dejust…" at bounding box center [650, 319] width 1238 height 37
click at [1110, 37] on button "6" at bounding box center [1084, 31] width 51 height 27
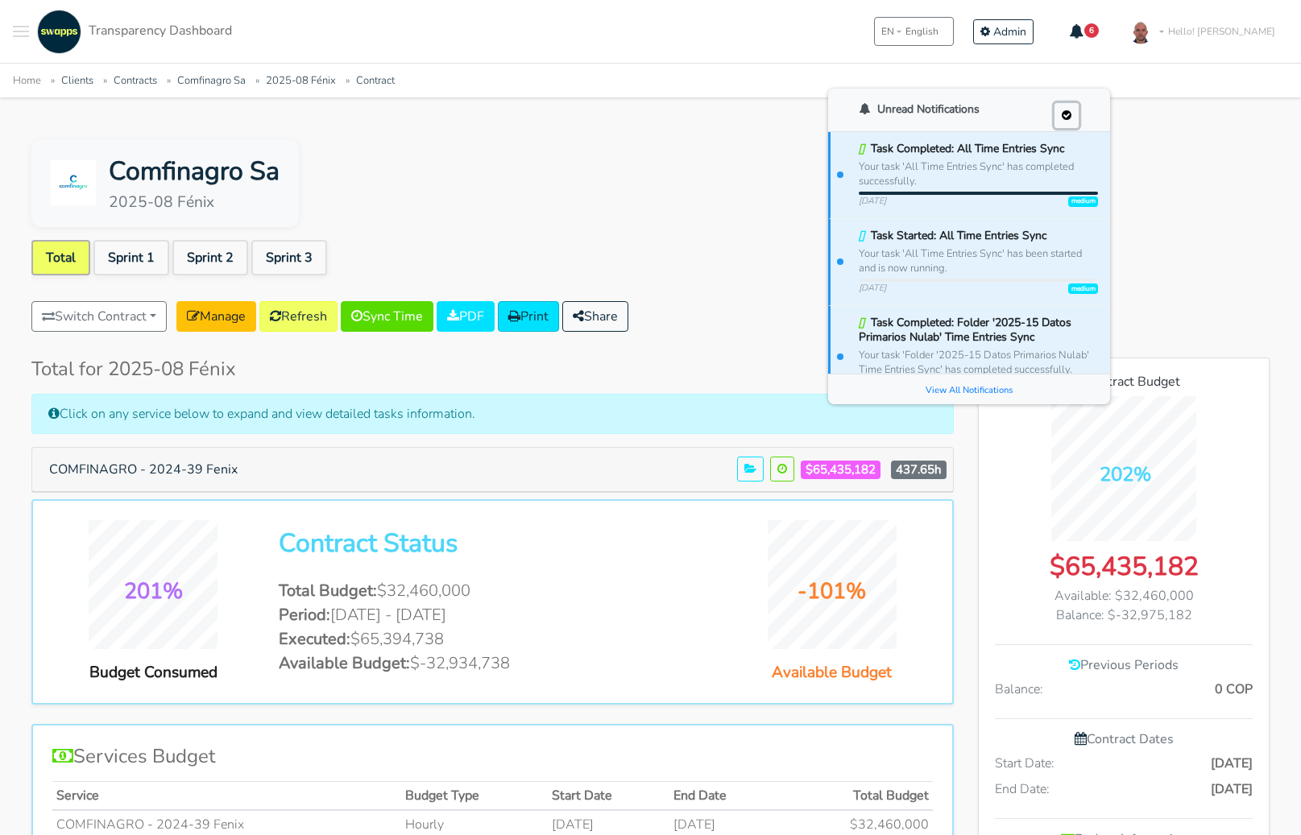
click at [1071, 115] on icon "Main navigation" at bounding box center [1066, 115] width 10 height 11
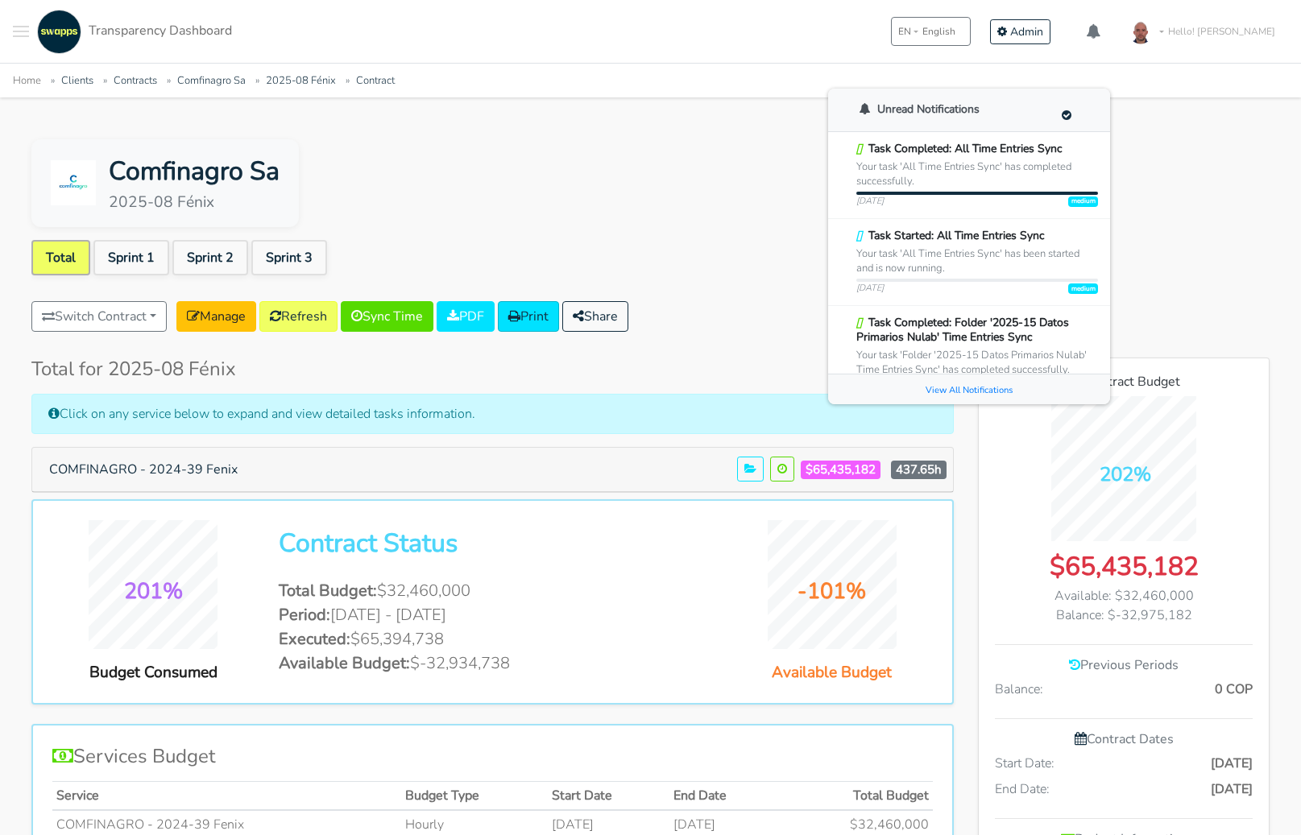
click at [1129, 165] on div "Comfinagro Sa 2025-08 Fénix" at bounding box center [650, 183] width 1238 height 88
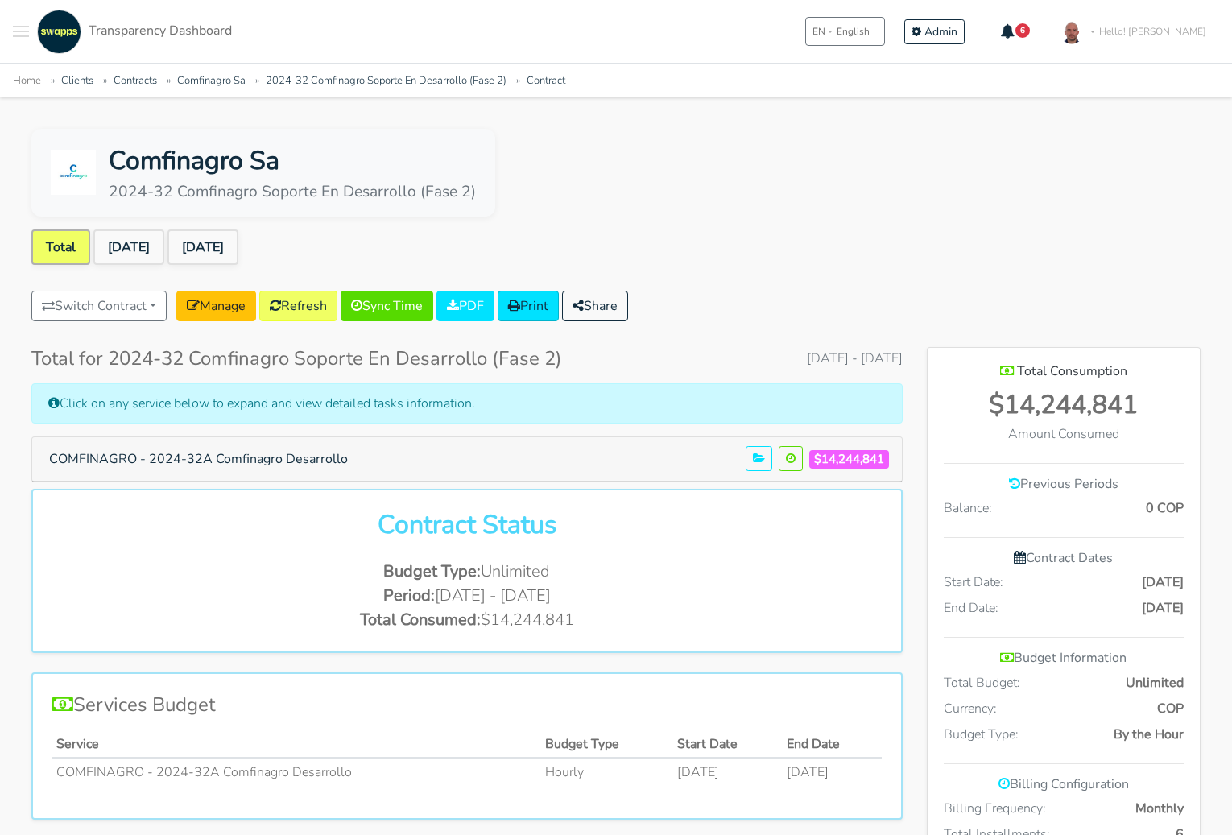
scroll to position [9, 0]
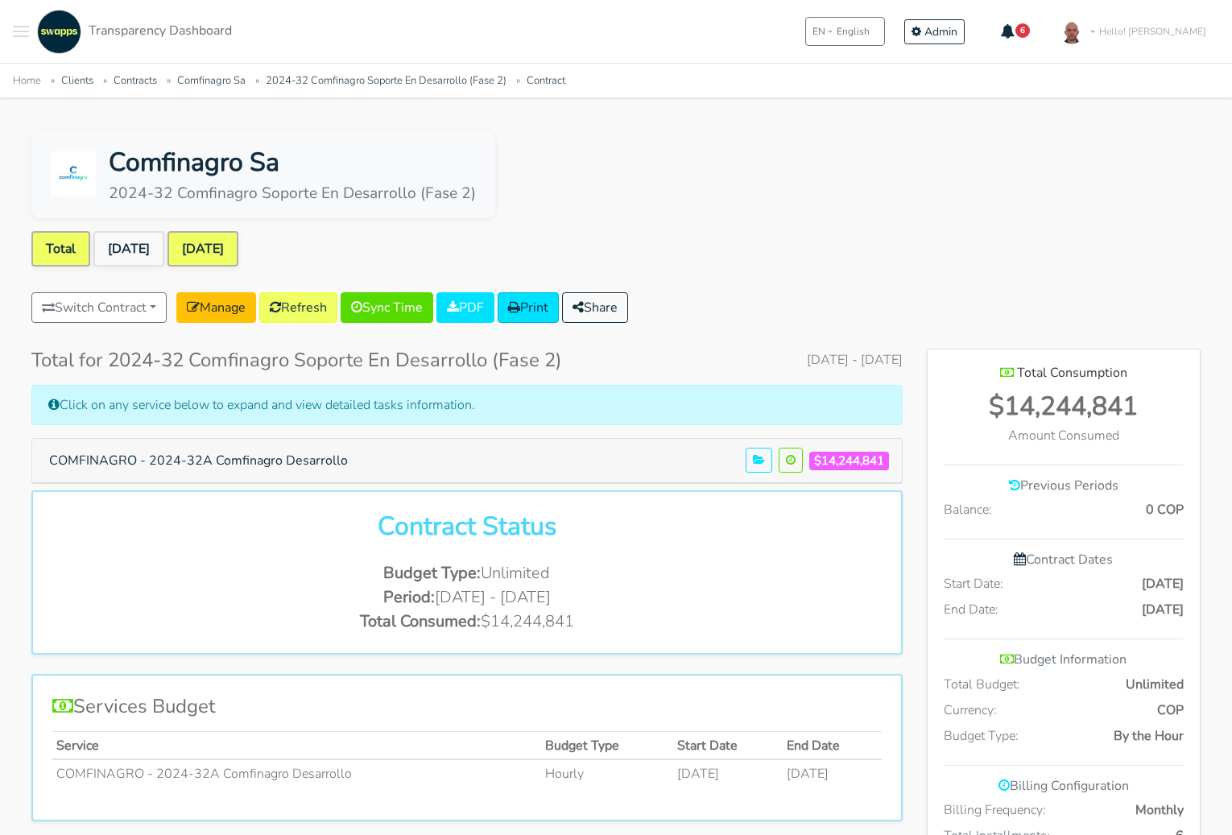
click at [220, 246] on link "Aug 2025" at bounding box center [202, 248] width 71 height 35
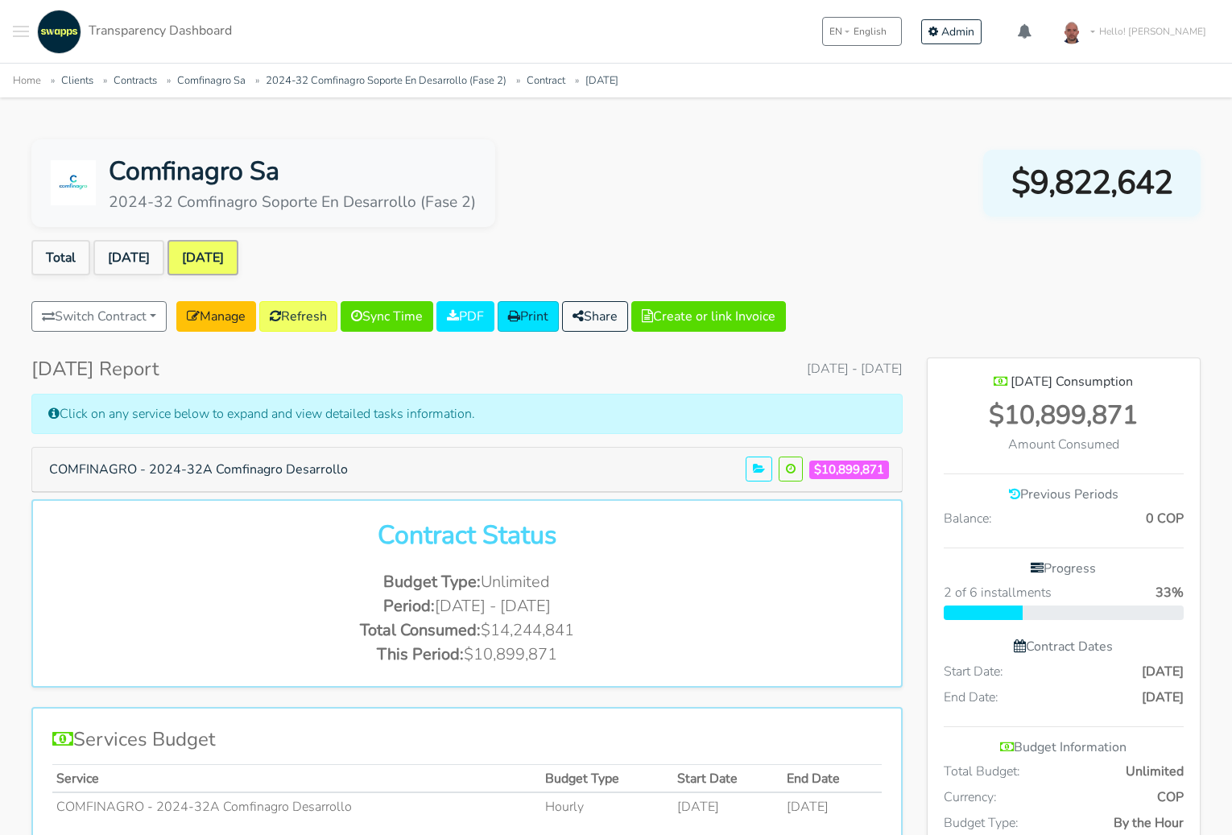
scroll to position [877, 272]
click at [696, 246] on ul "Total Jul 2025 Aug 2025" at bounding box center [615, 261] width 1169 height 42
click at [941, 339] on div "Comfinagro Sa 2024-32 Comfinagro Soporte En Desarrollo (Fase 2) $9,822,642 Tota…" at bounding box center [616, 694] width 1208 height 1110
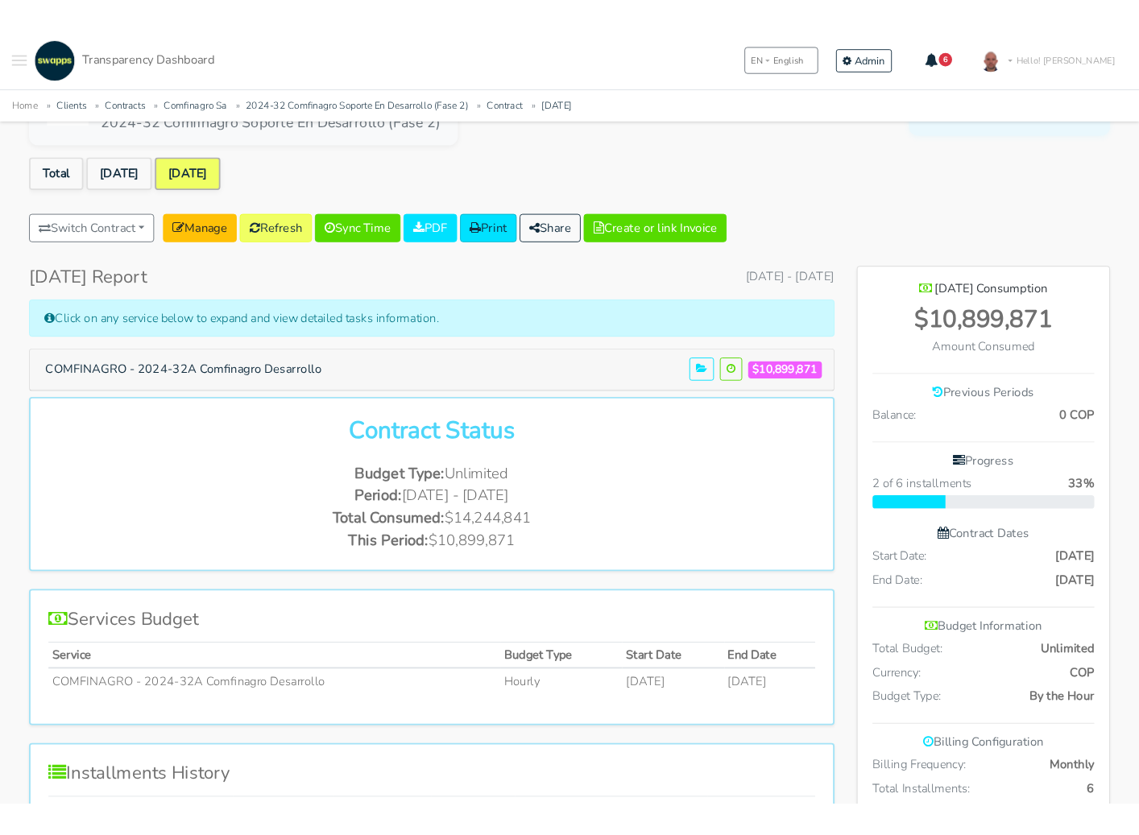
scroll to position [0, 0]
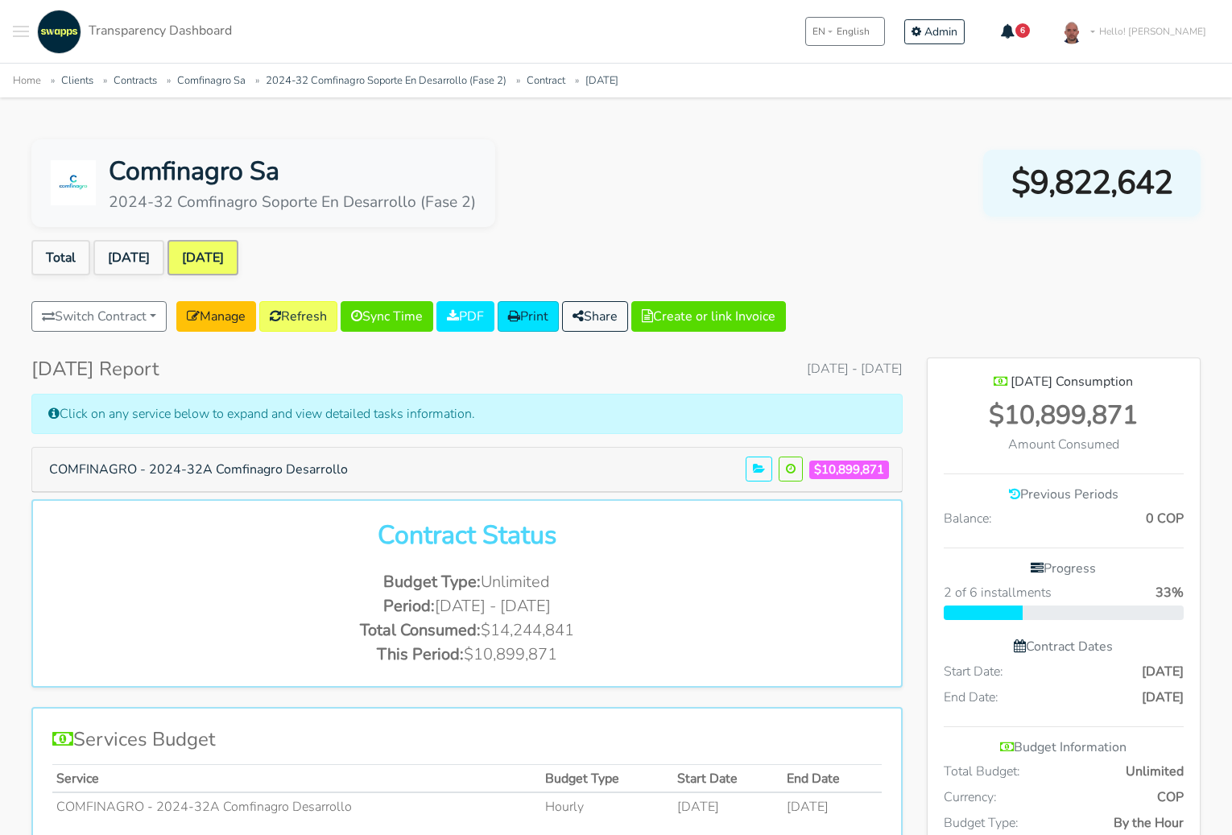
click at [1195, 306] on div "Switch Contract 2024-14 wlwilson.com maintenance Wayne Wilson TabbyWorld Limited" at bounding box center [615, 319] width 1169 height 37
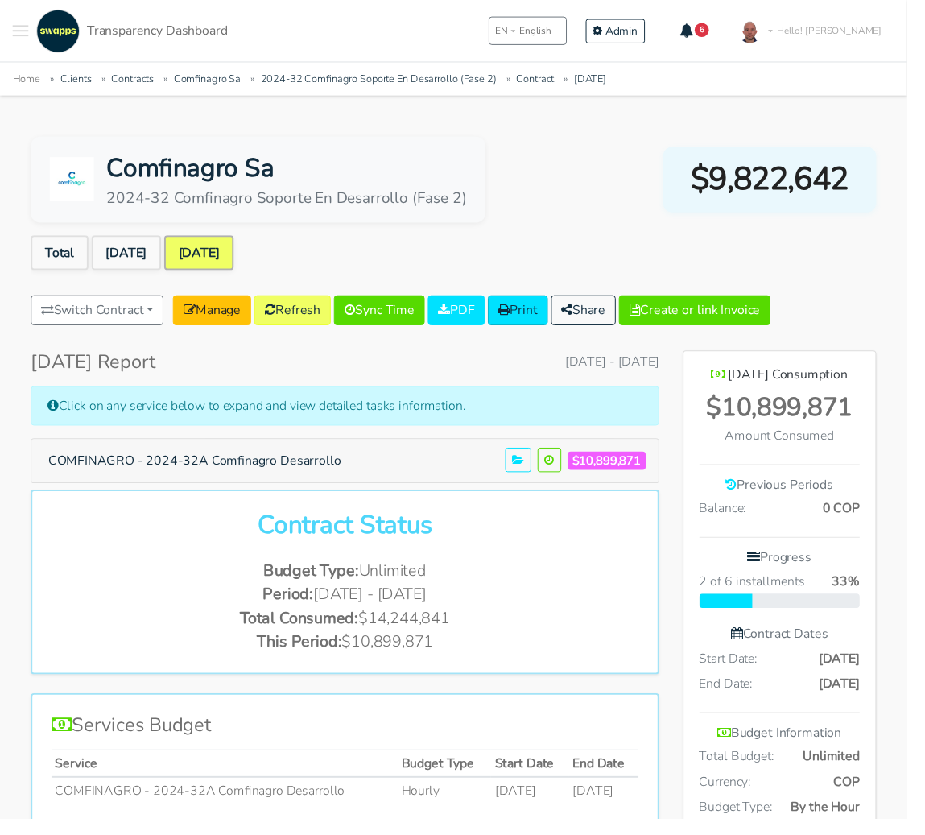
scroll to position [804412, 805080]
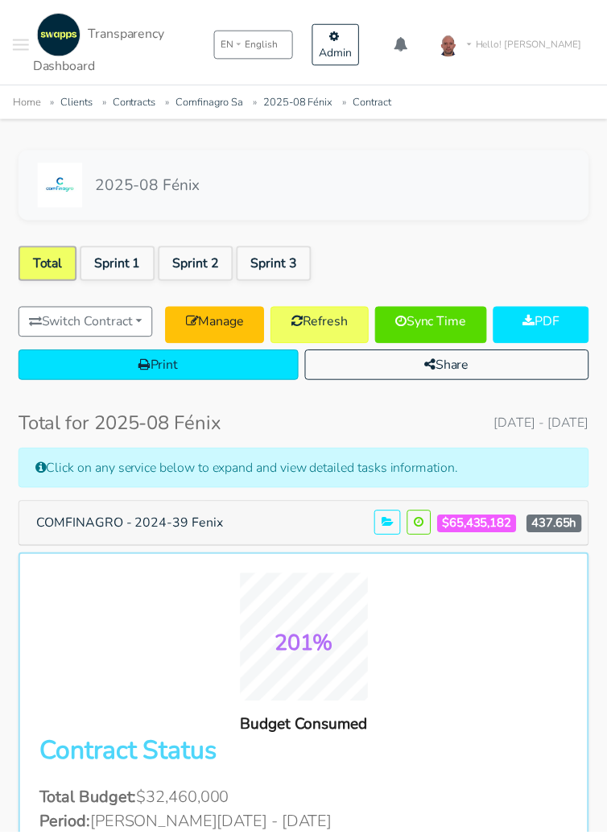
scroll to position [805140, 805140]
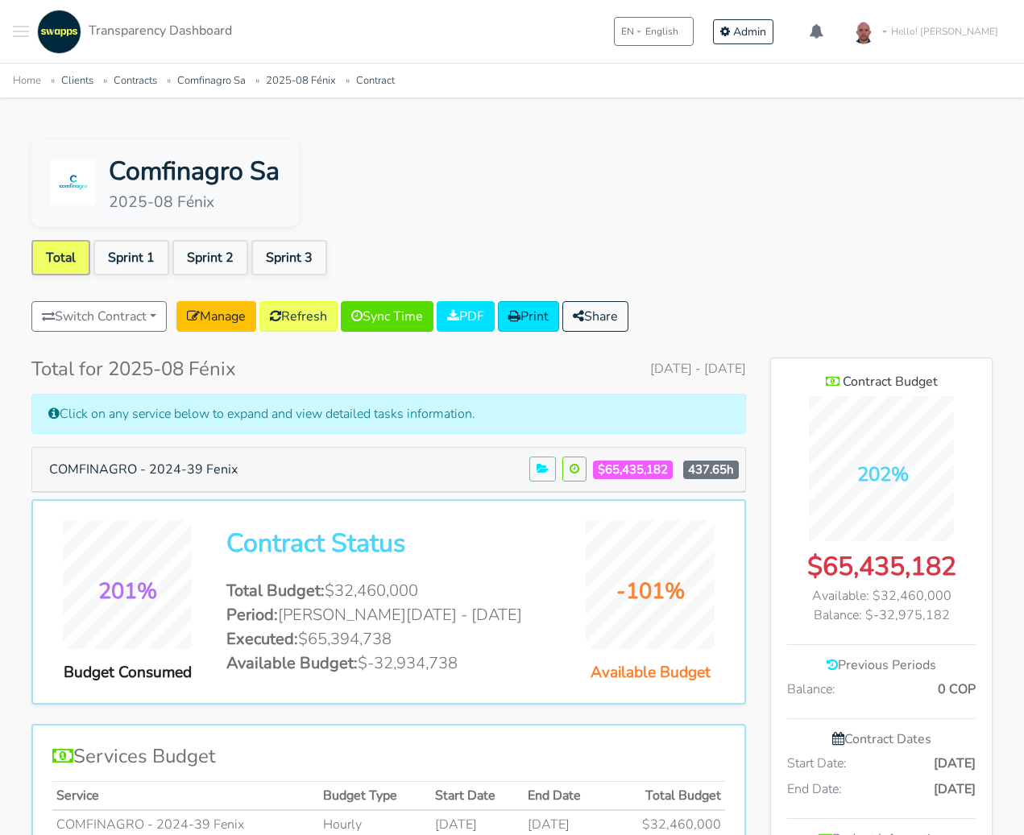
click at [1010, 238] on div "Comfinagro Sa 2025-08 Fénix Total Sprint 1 Sprint 2 Sprint 3 Switch Contract Wa…" at bounding box center [511, 780] width 999 height 1283
click at [784, 271] on ul "Total Sprint 1 Sprint 2 Sprint 3" at bounding box center [511, 261] width 961 height 42
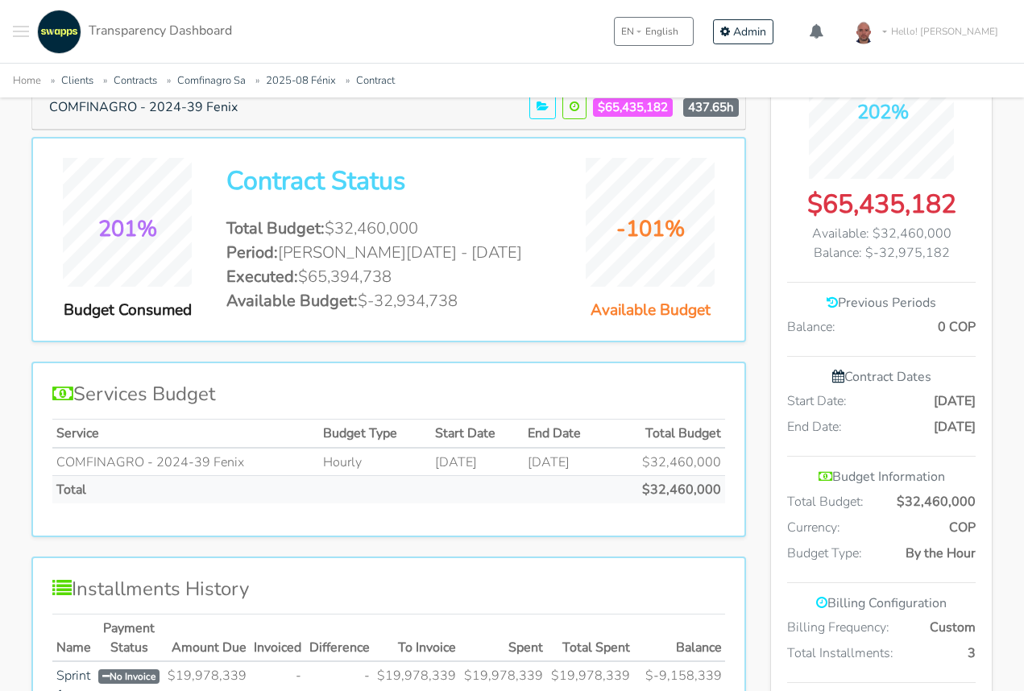
scroll to position [0, 0]
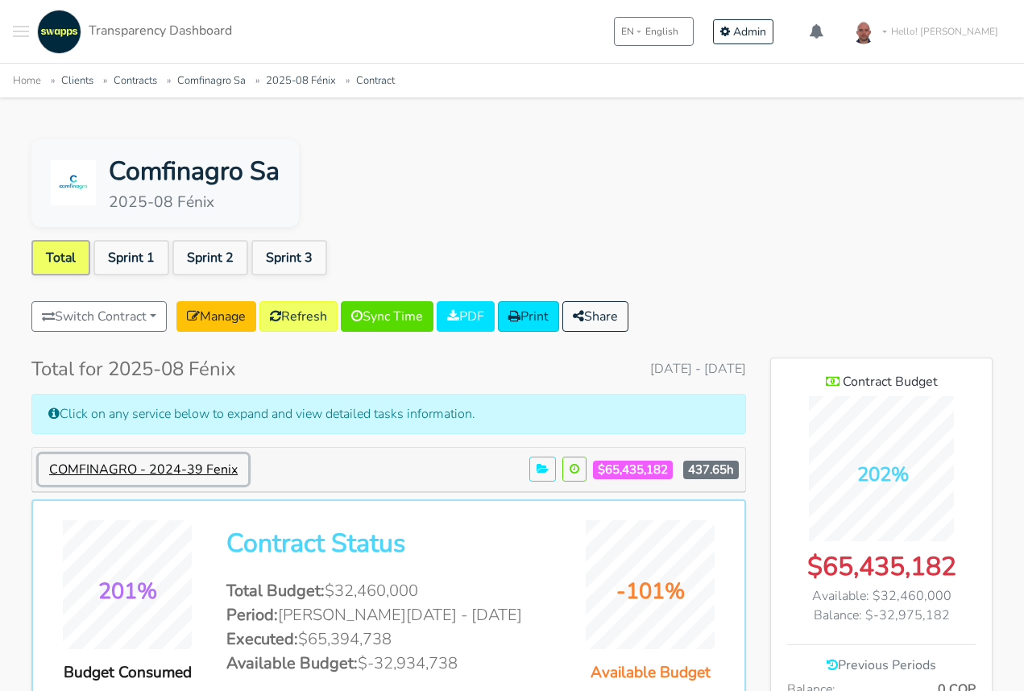
click at [210, 474] on button "COMFINAGRO - 2024-39 Fenix" at bounding box center [143, 469] width 209 height 31
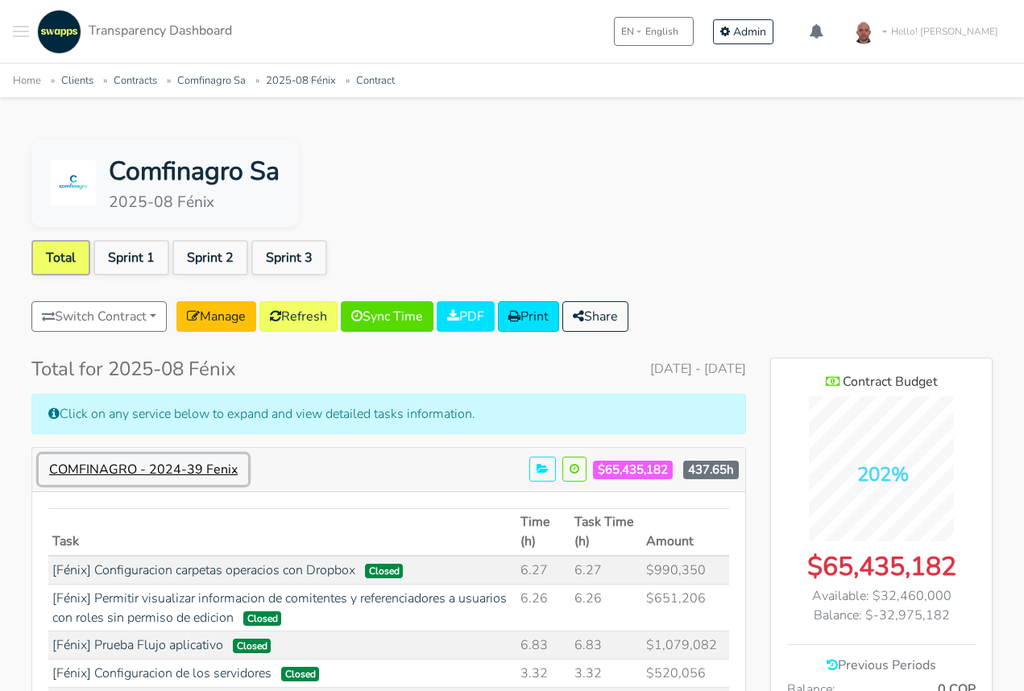
scroll to position [802176, 805064]
click at [210, 473] on button "COMFINAGRO - 2024-39 Fenix" at bounding box center [143, 469] width 209 height 31
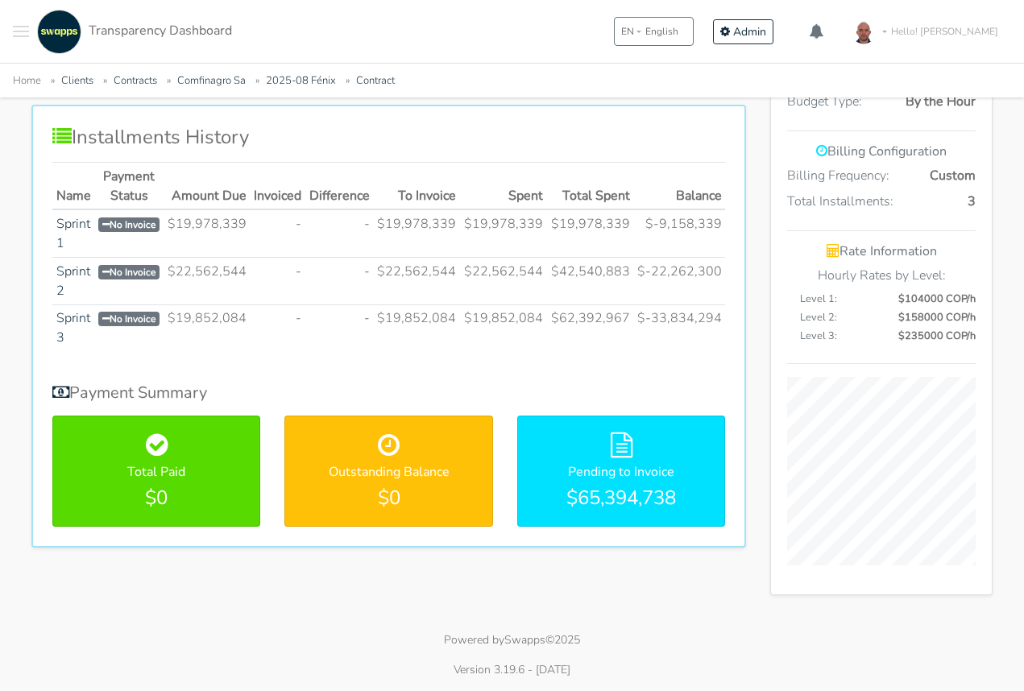
scroll to position [0, 0]
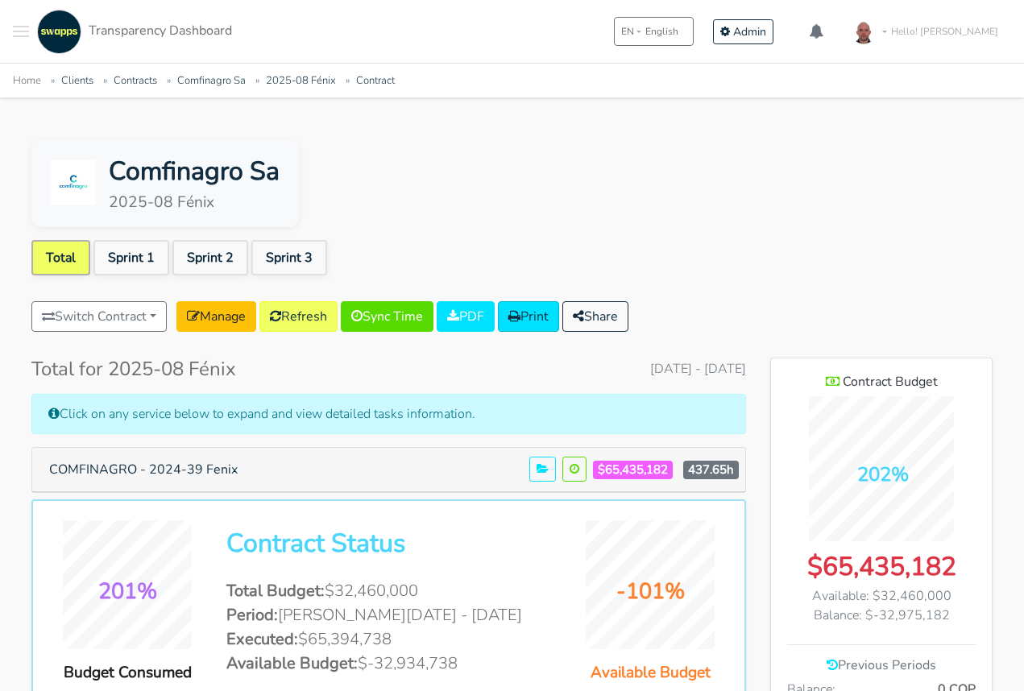
click at [383, 461] on h5 "COMFINAGRO - 2024-39 Fenix $65,435,182 437.65h" at bounding box center [389, 469] width 700 height 31
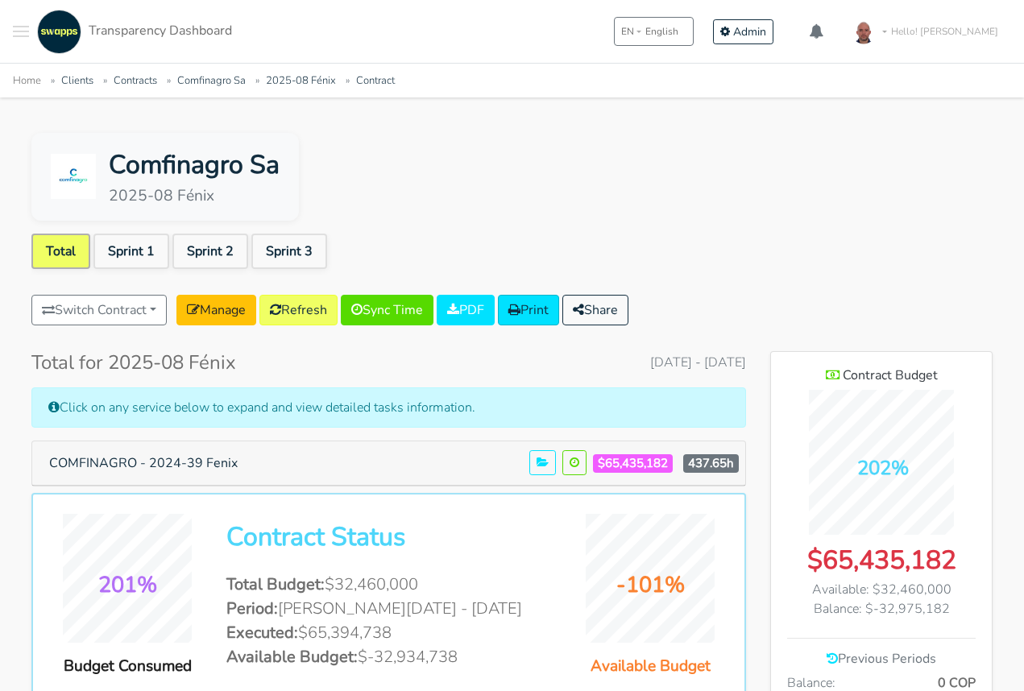
click at [307, 458] on h5 "COMFINAGRO - 2024-39 Fenix $65,435,182 437.65h" at bounding box center [389, 463] width 700 height 31
click at [198, 461] on button "COMFINAGRO - 2024-39 Fenix" at bounding box center [143, 463] width 209 height 31
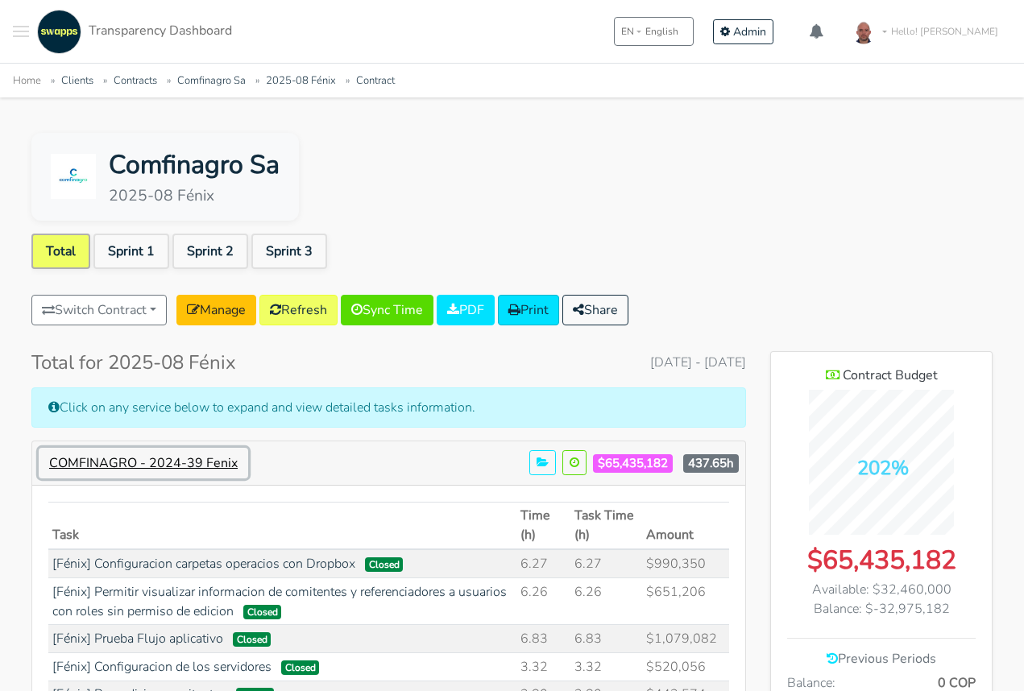
scroll to position [3108, 221]
click at [198, 461] on button "COMFINAGRO - 2024-39 Fenix" at bounding box center [143, 463] width 209 height 31
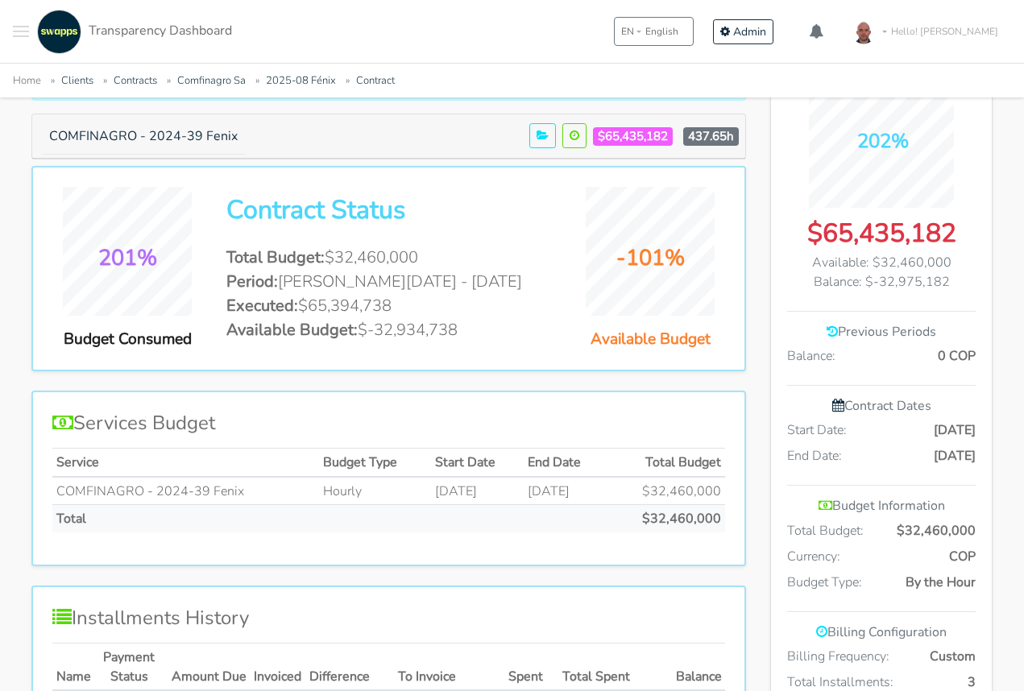
click at [1008, 533] on div "Comfinagro Sa 2025-08 Fénix Total Sprint 1 Sprint 2 Sprint 3 Switch Contract Wa…" at bounding box center [511, 447] width 999 height 1283
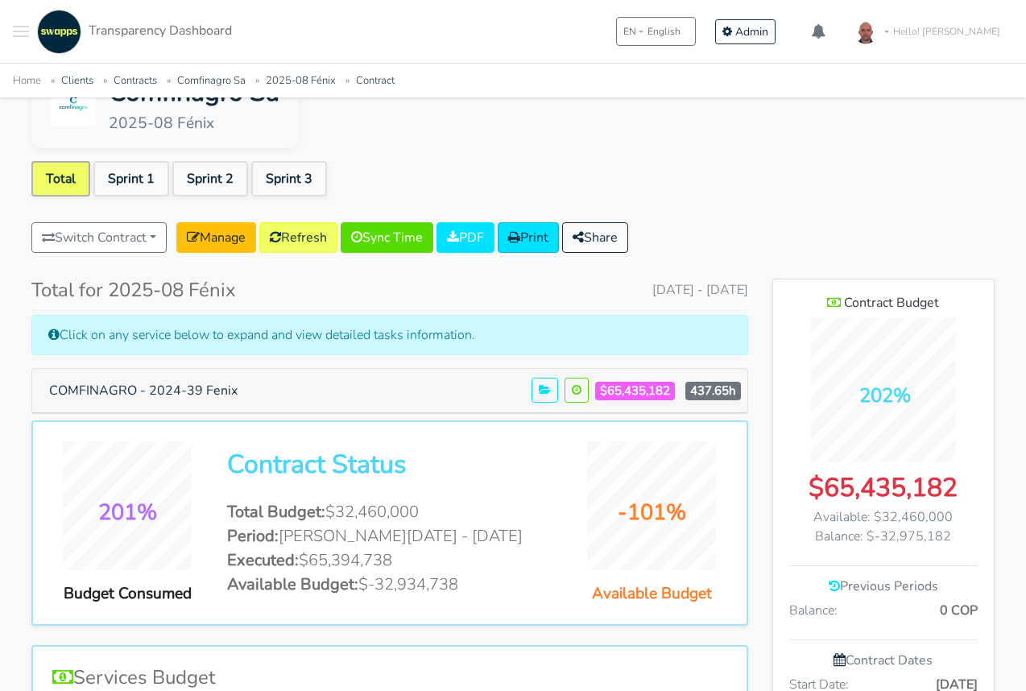
scroll to position [74, 0]
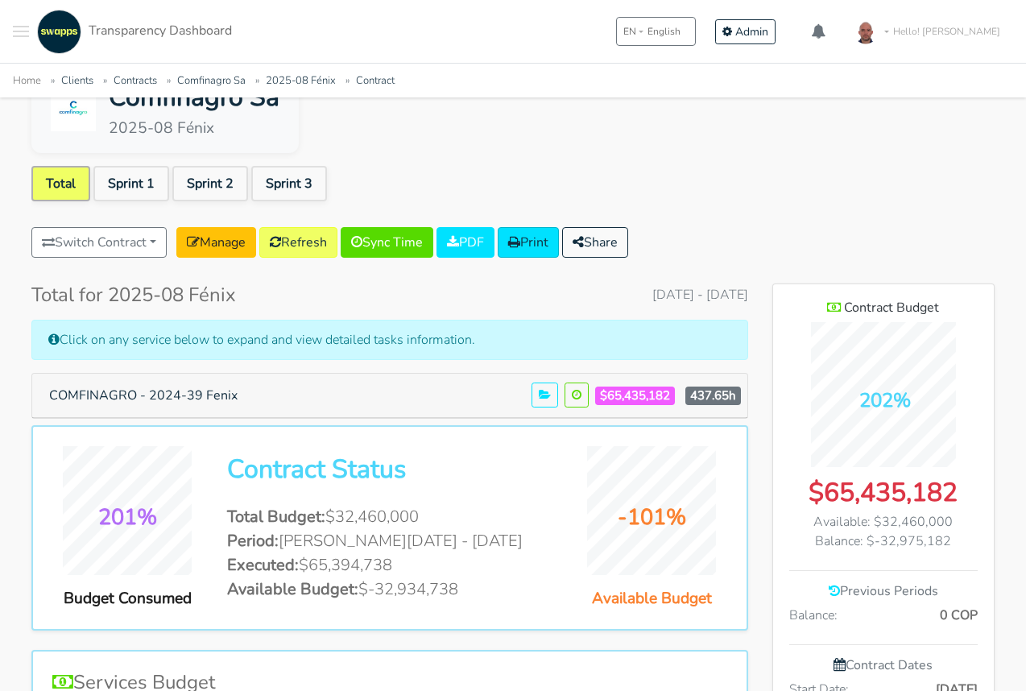
click at [423, 142] on div "Comfinagro Sa 2025-08 Fénix" at bounding box center [512, 109] width 963 height 88
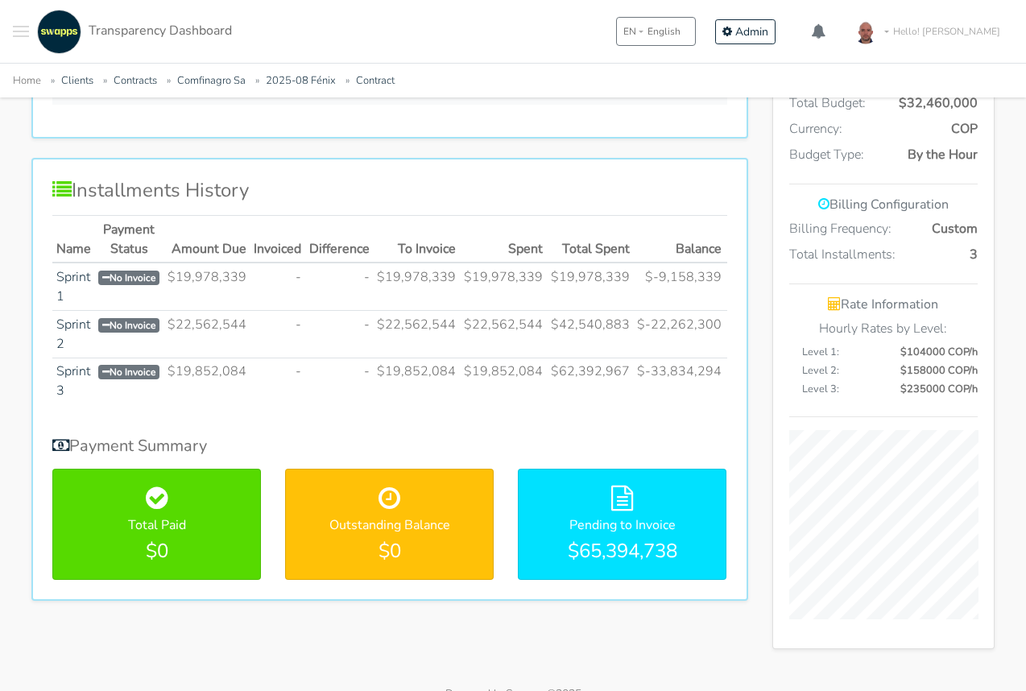
scroll to position [763, 0]
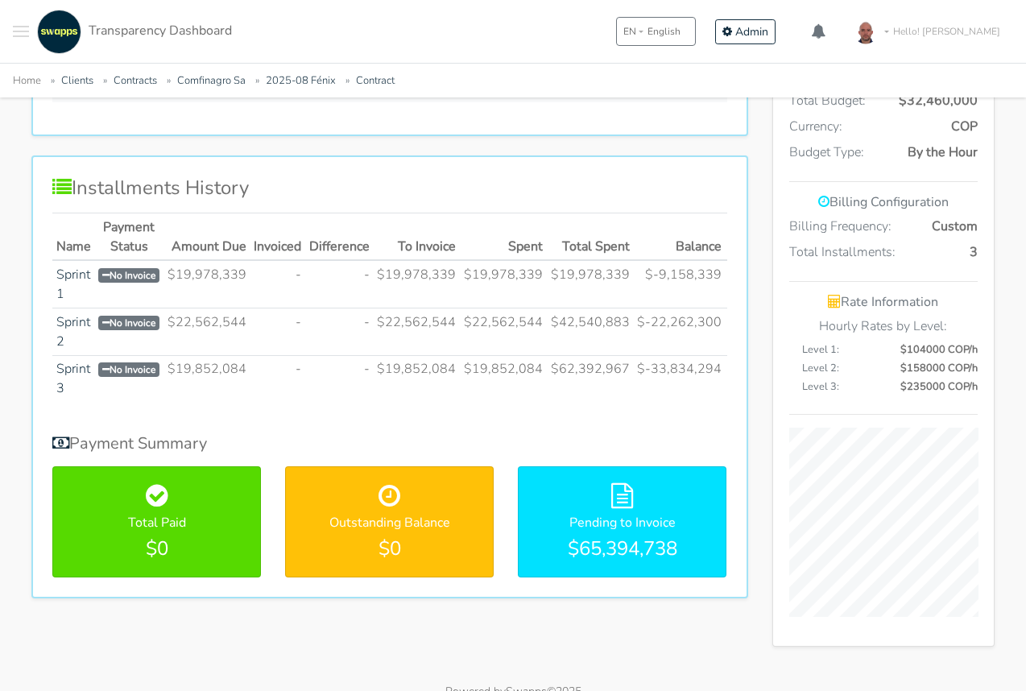
click at [924, 387] on span "$235000 COP/h" at bounding box center [938, 386] width 77 height 15
click at [921, 368] on span "$158000 COP/h" at bounding box center [938, 368] width 77 height 15
click at [922, 349] on span "$104000 COP/h" at bounding box center [938, 349] width 77 height 15
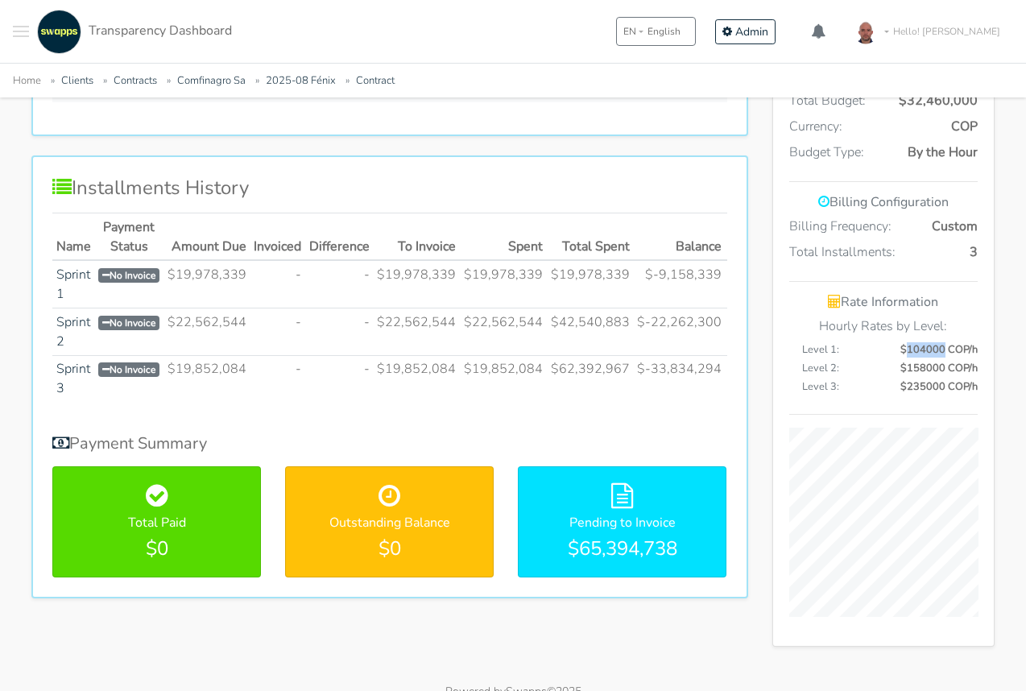
click at [922, 349] on span "$104000 COP/h" at bounding box center [938, 349] width 77 height 15
click at [922, 367] on span "$158000 COP/h" at bounding box center [938, 368] width 77 height 15
click at [922, 384] on span "$235000 COP/h" at bounding box center [938, 386] width 77 height 15
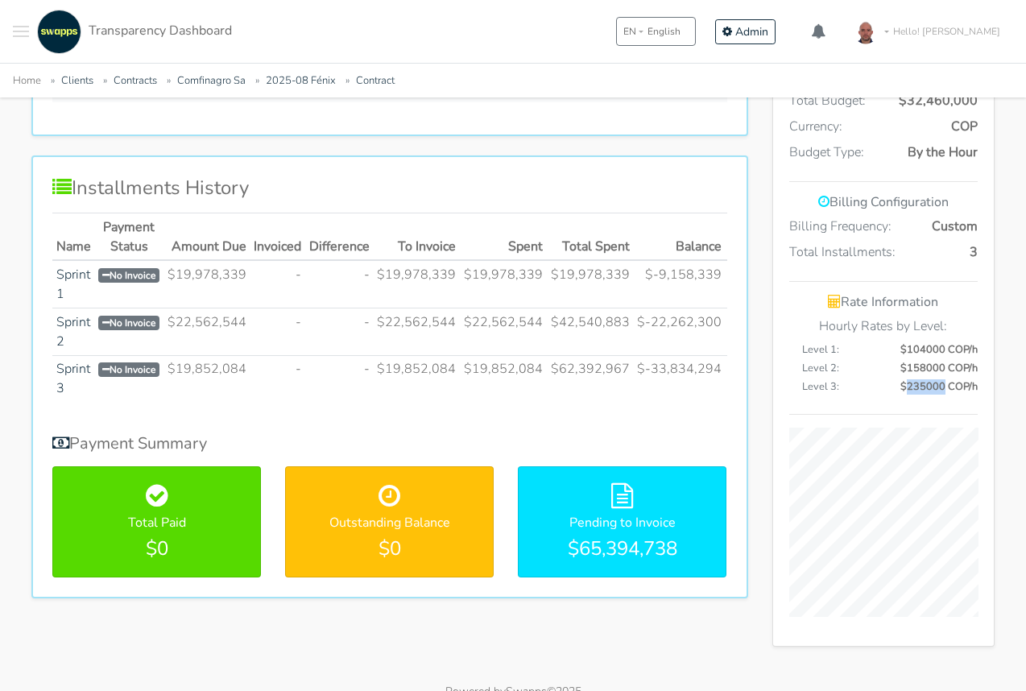
click at [922, 366] on span "$158000 COP/h" at bounding box center [938, 368] width 77 height 15
click at [924, 343] on span "$104000 COP/h" at bounding box center [938, 349] width 77 height 15
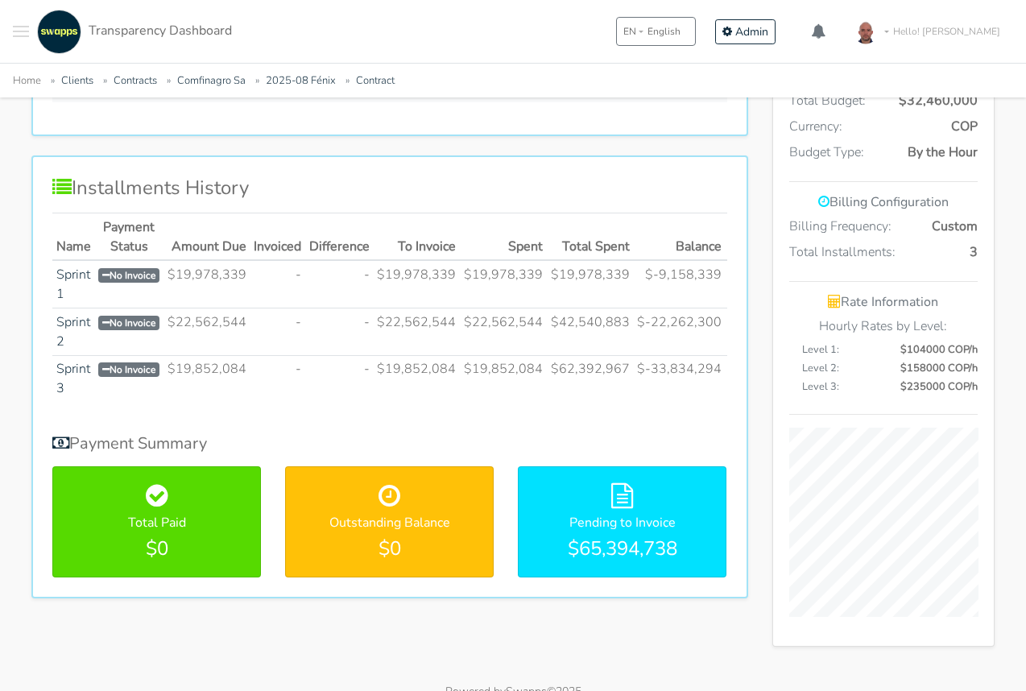
click at [924, 343] on span "$104000 COP/h" at bounding box center [938, 349] width 77 height 15
click at [931, 373] on span "$158000 COP/h" at bounding box center [938, 368] width 77 height 15
click at [931, 386] on span "$235000 COP/h" at bounding box center [938, 386] width 77 height 15
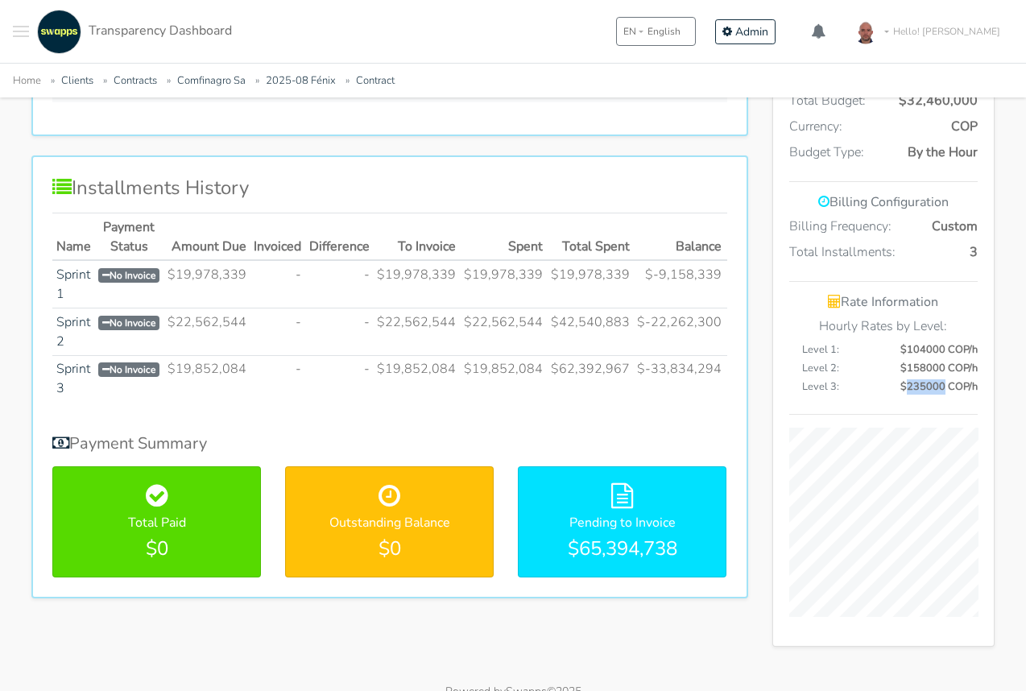
click at [931, 386] on span "$235000 COP/h" at bounding box center [938, 386] width 77 height 15
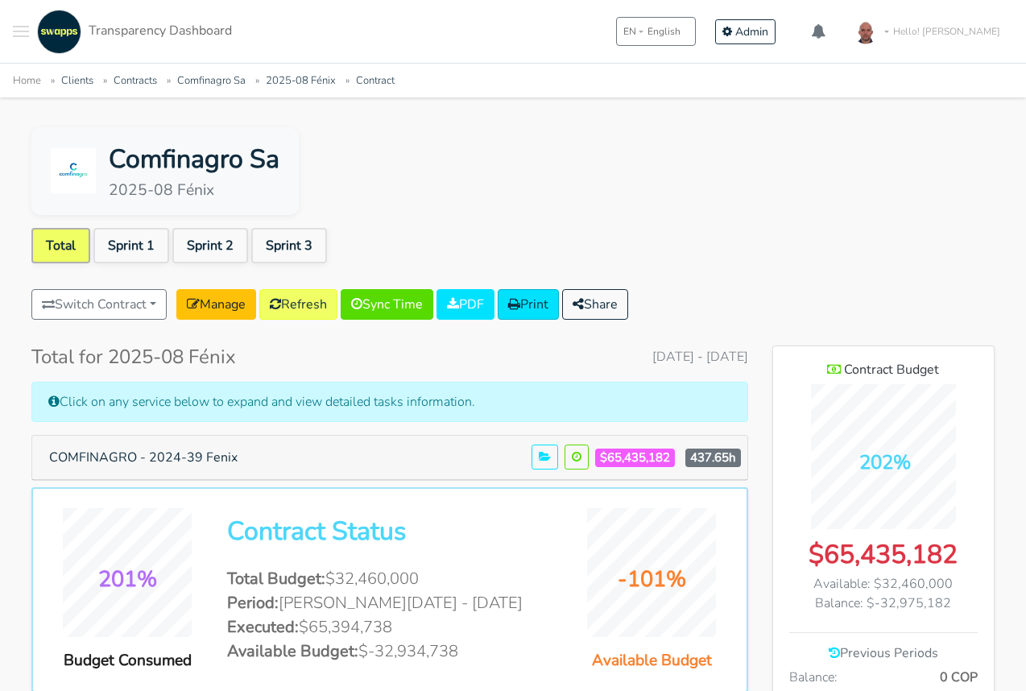
scroll to position [0, 0]
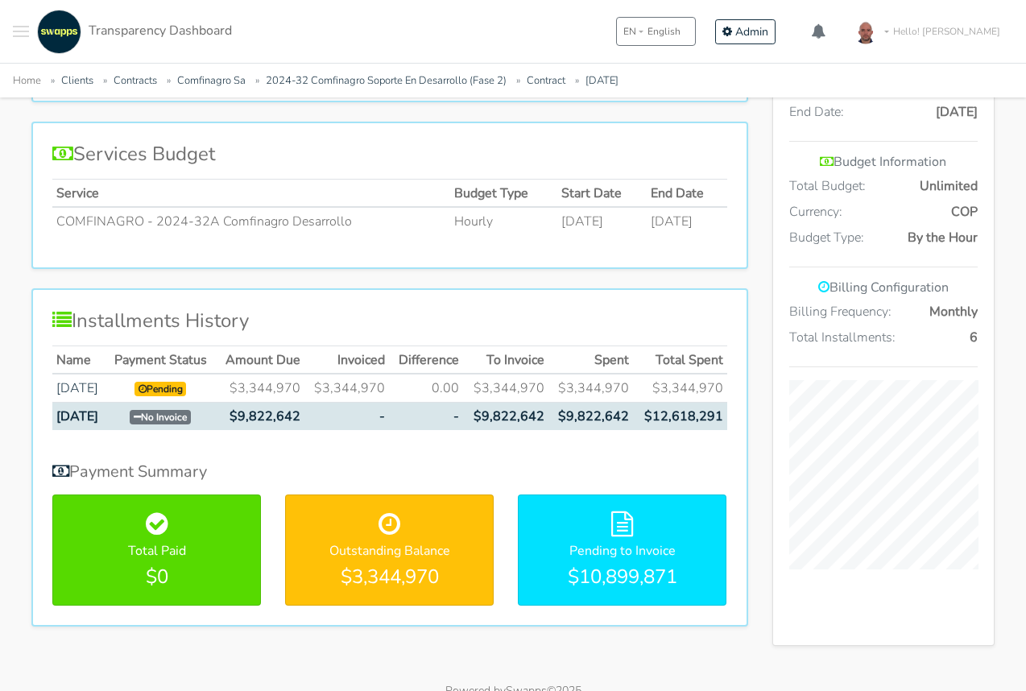
scroll to position [586, 0]
